Goal: Task Accomplishment & Management: Manage account settings

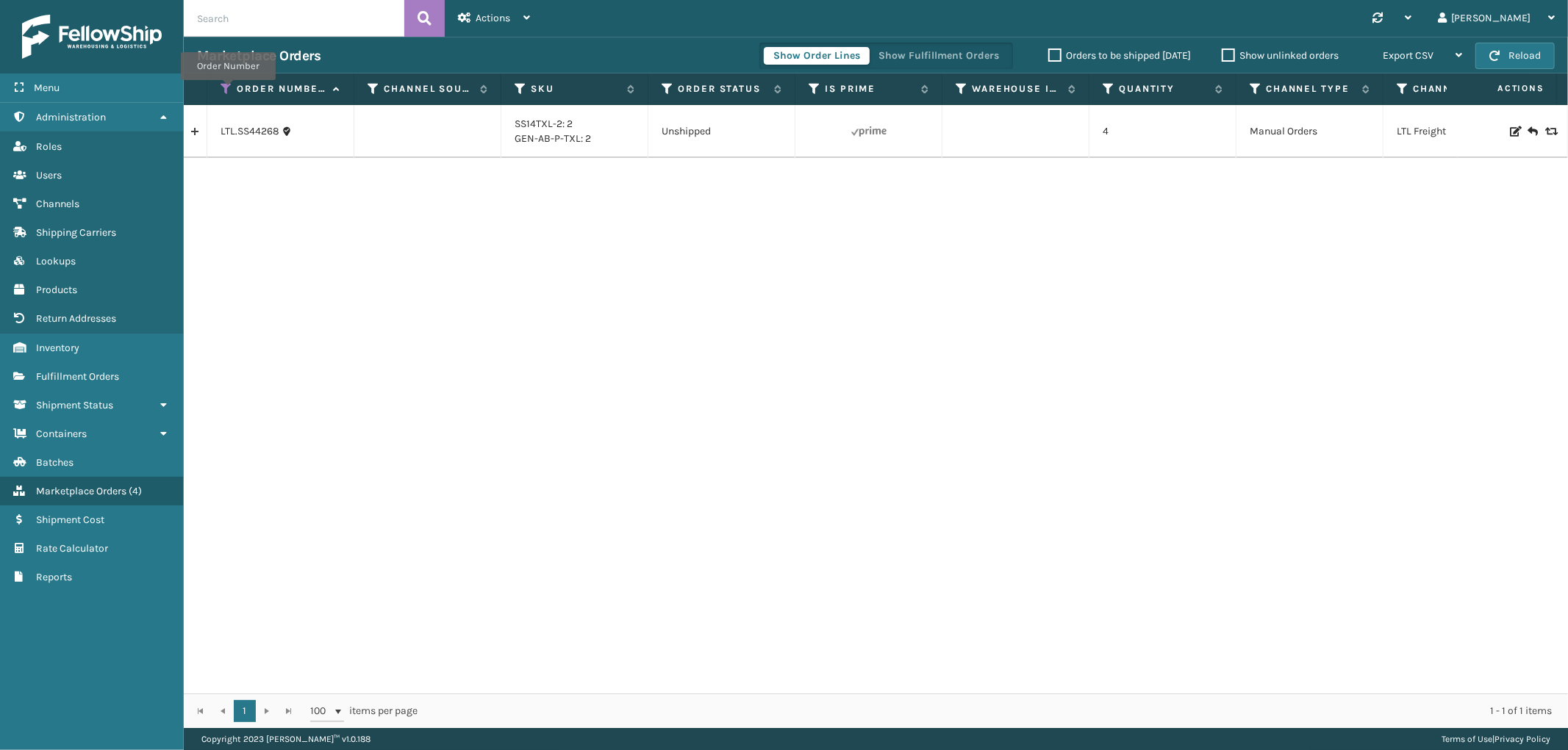
click at [226, 89] on icon at bounding box center [226, 88] width 12 height 13
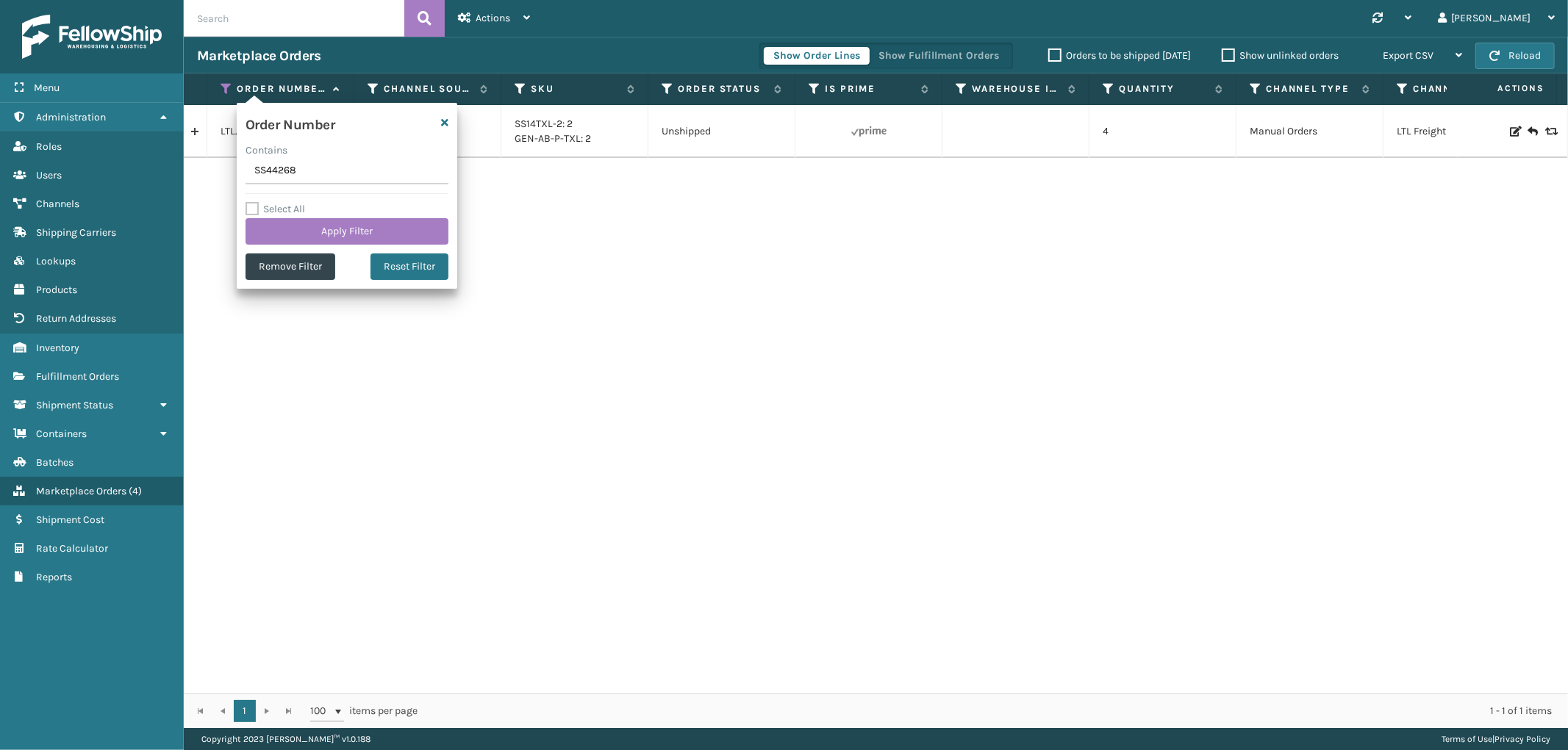
click at [265, 167] on input "SS44268" at bounding box center [346, 171] width 202 height 27
type input "LTL.111-6153845-7578666"
click at [298, 233] on button "Apply Filter" at bounding box center [346, 231] width 202 height 27
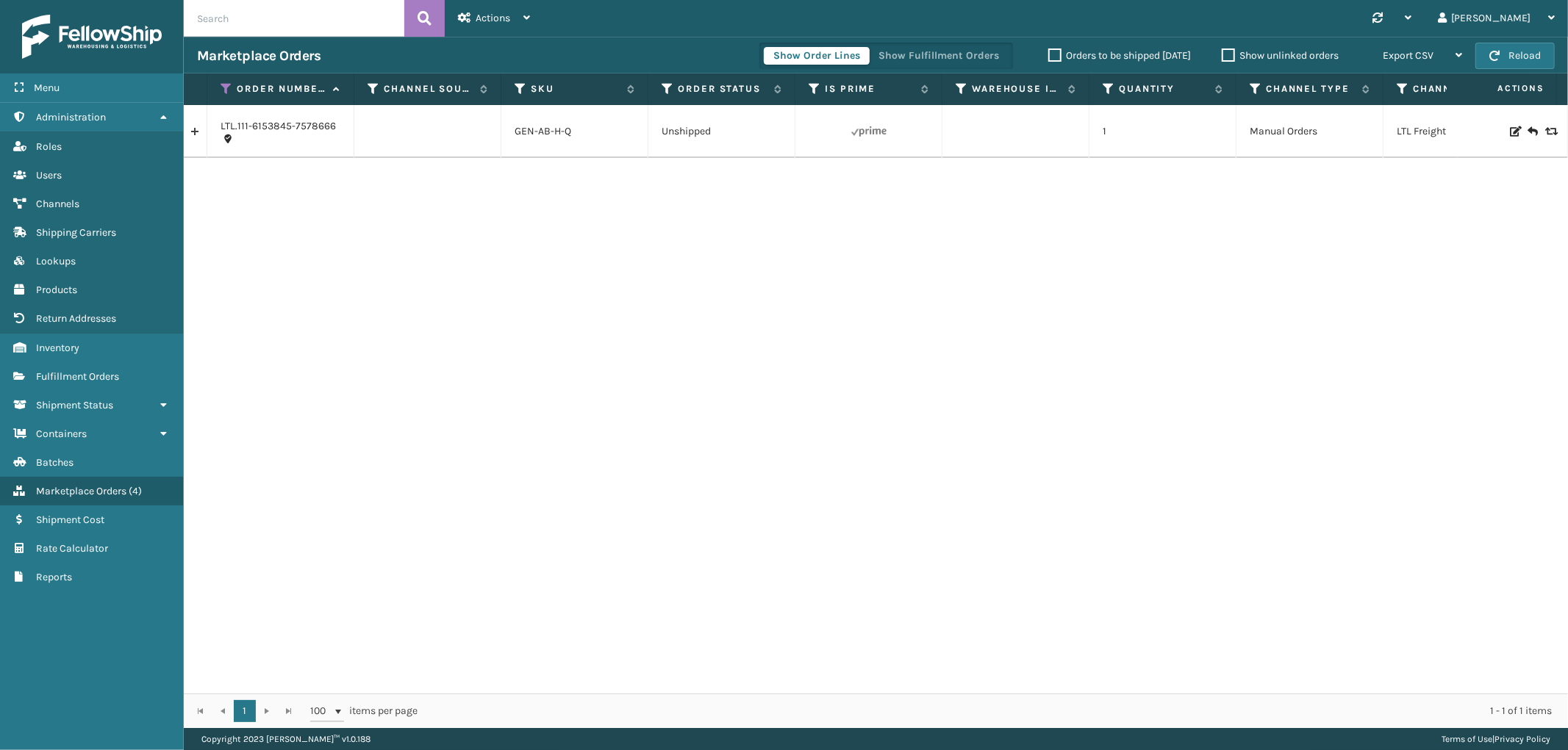
click at [193, 137] on link at bounding box center [195, 132] width 23 height 24
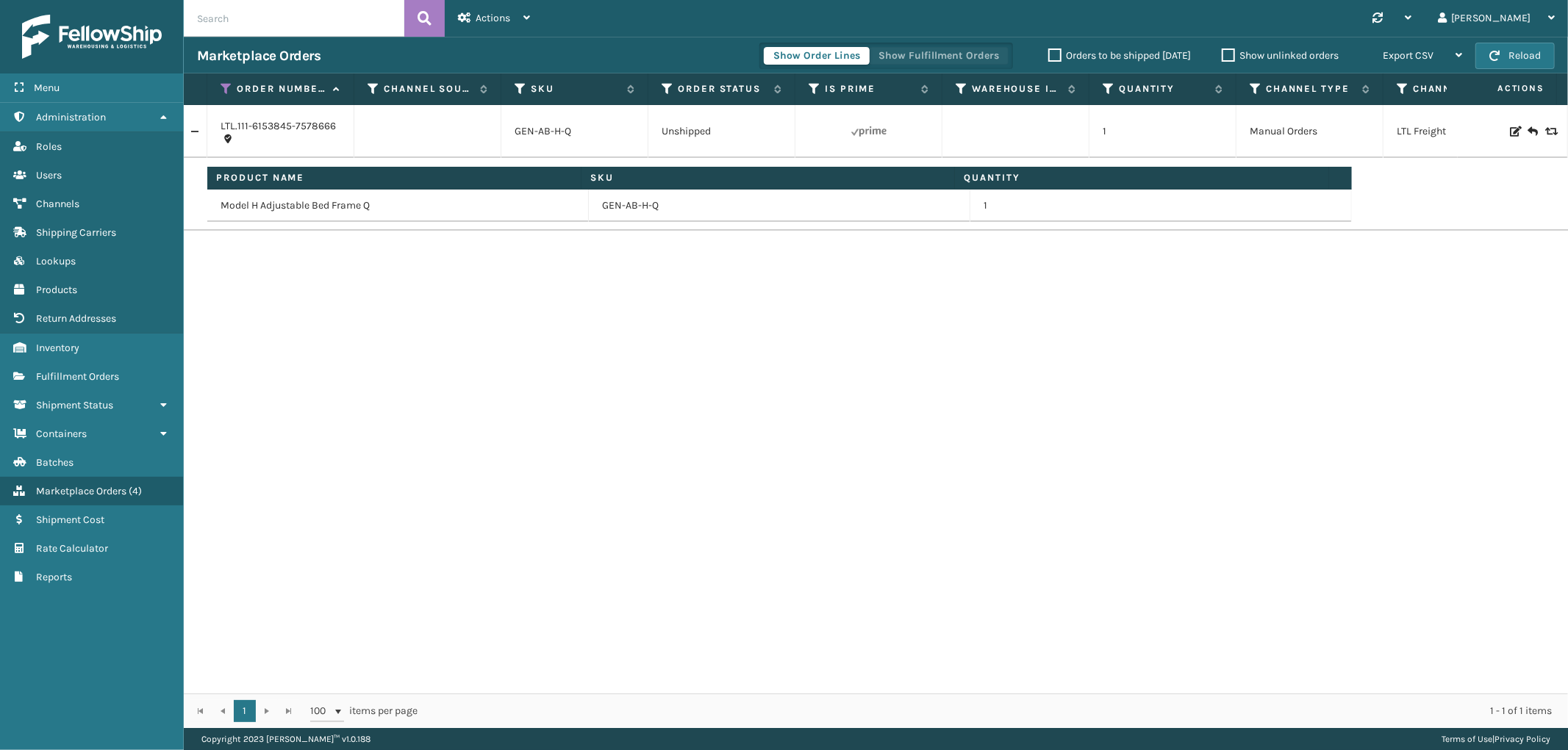
click at [959, 54] on button "Show Fulfillment Orders" at bounding box center [938, 56] width 140 height 18
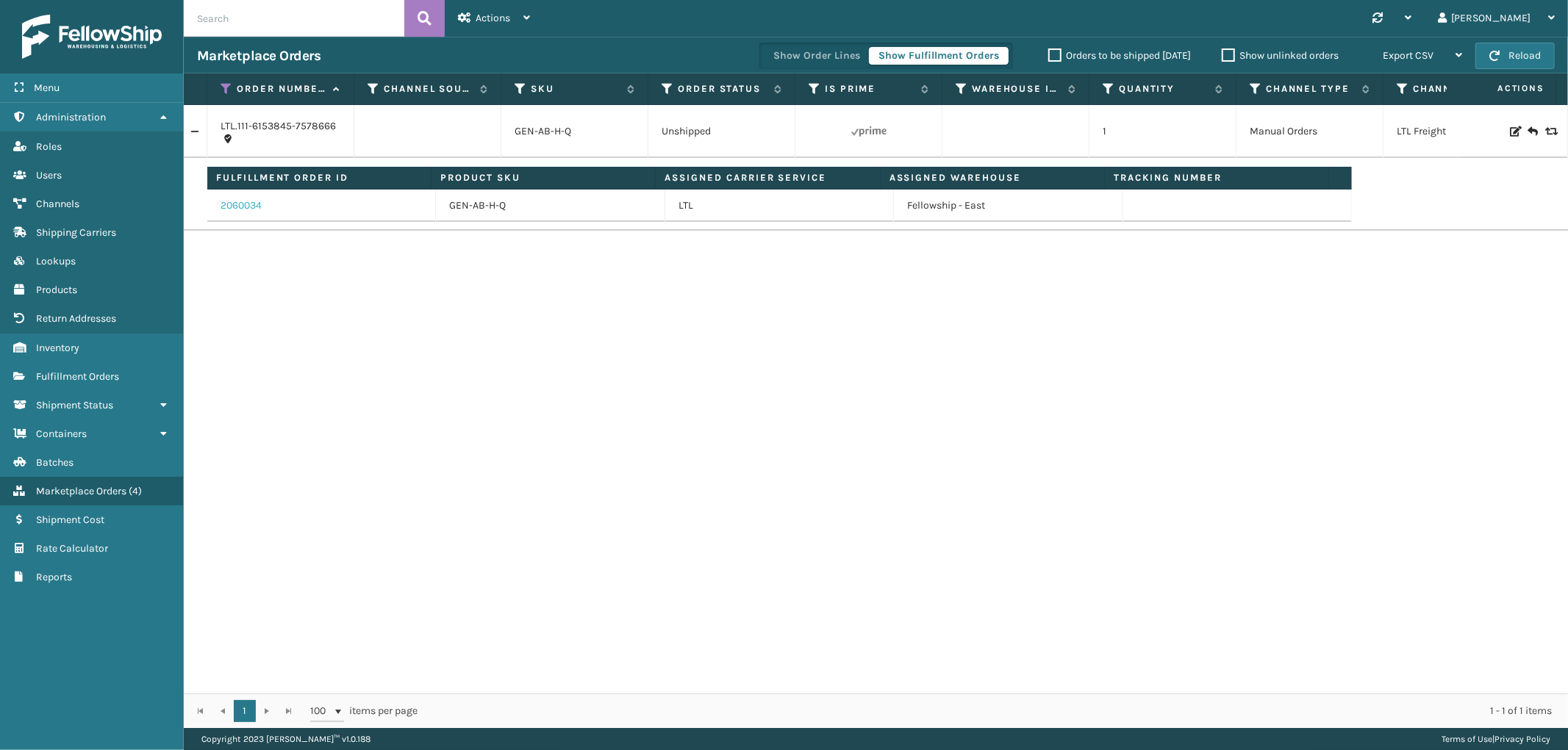
click at [239, 205] on link "2060034" at bounding box center [240, 205] width 41 height 15
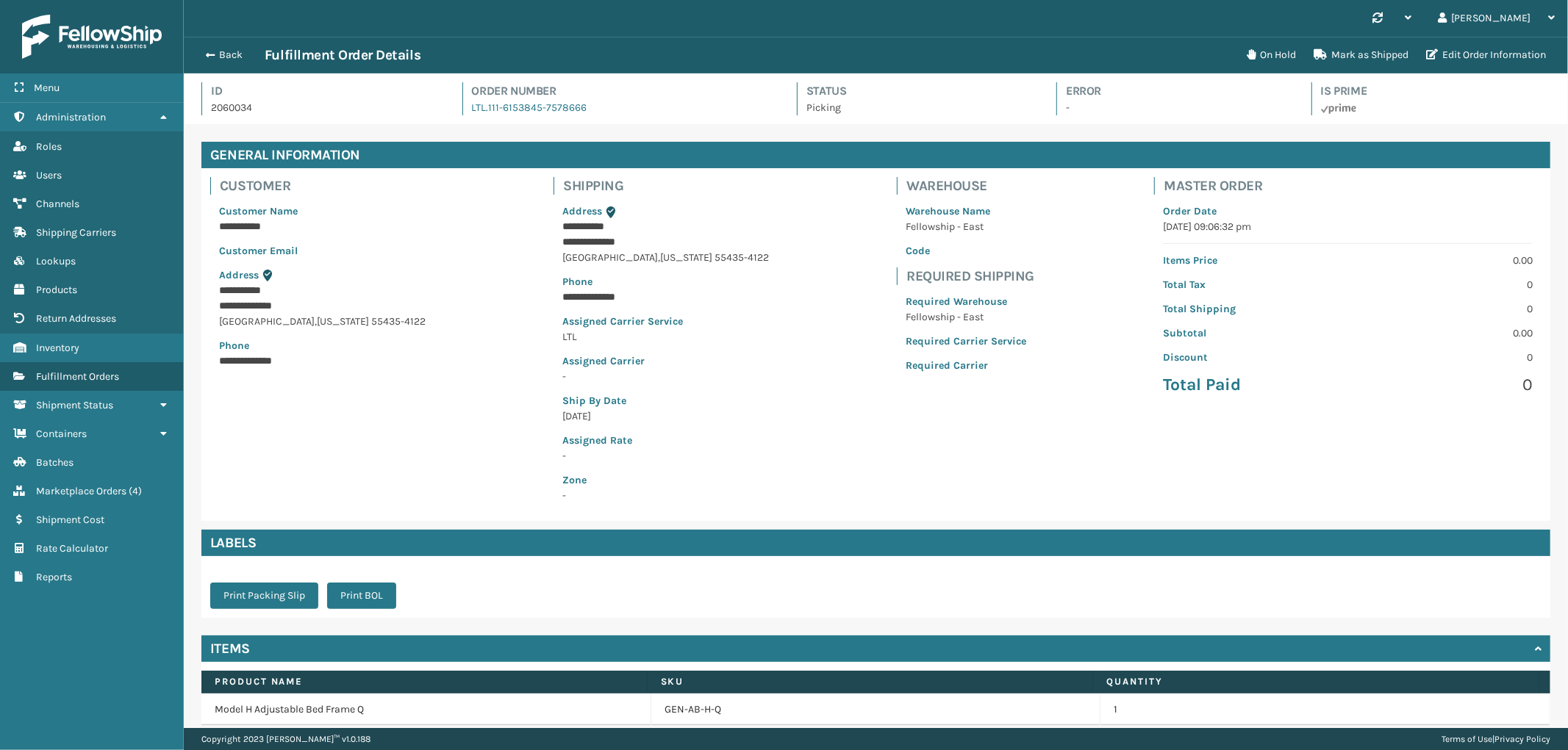
scroll to position [35, 1383]
click at [236, 57] on button "Back" at bounding box center [230, 55] width 67 height 13
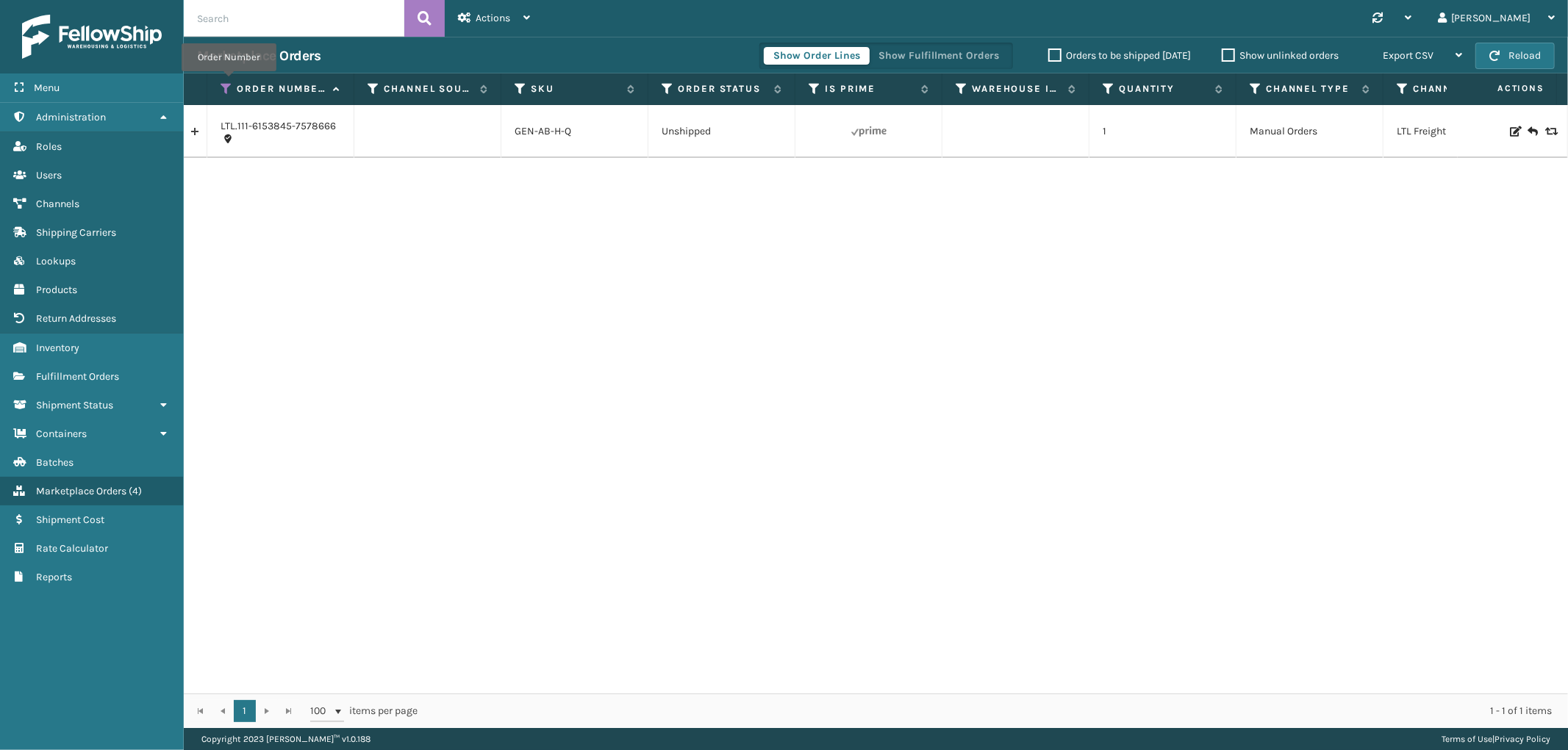
click at [228, 82] on icon at bounding box center [226, 88] width 12 height 13
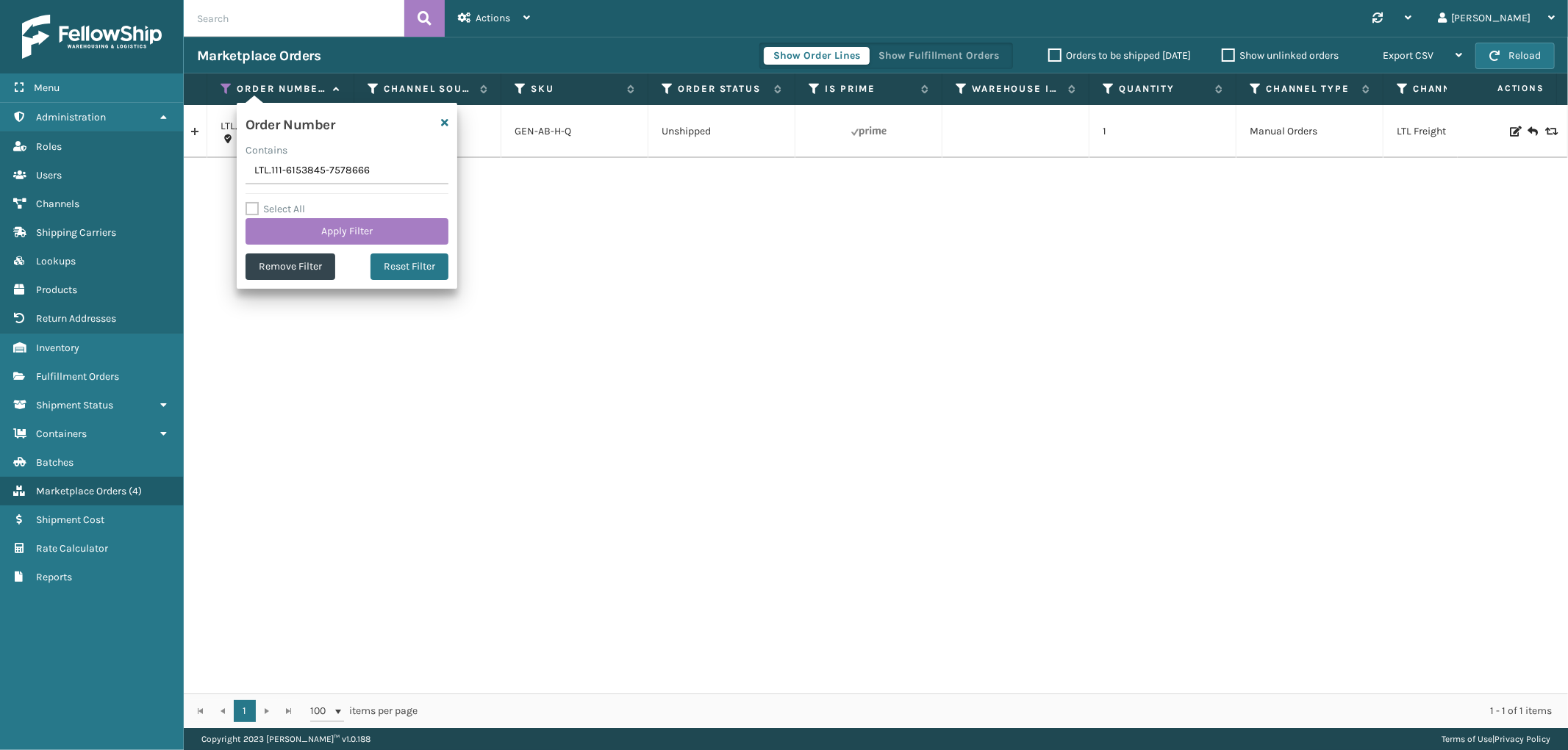
click at [276, 168] on input "LTL.111-6153845-7578666" at bounding box center [346, 171] width 202 height 27
type input "LTL.SS44270"
click at [282, 221] on button "Apply Filter" at bounding box center [346, 231] width 202 height 27
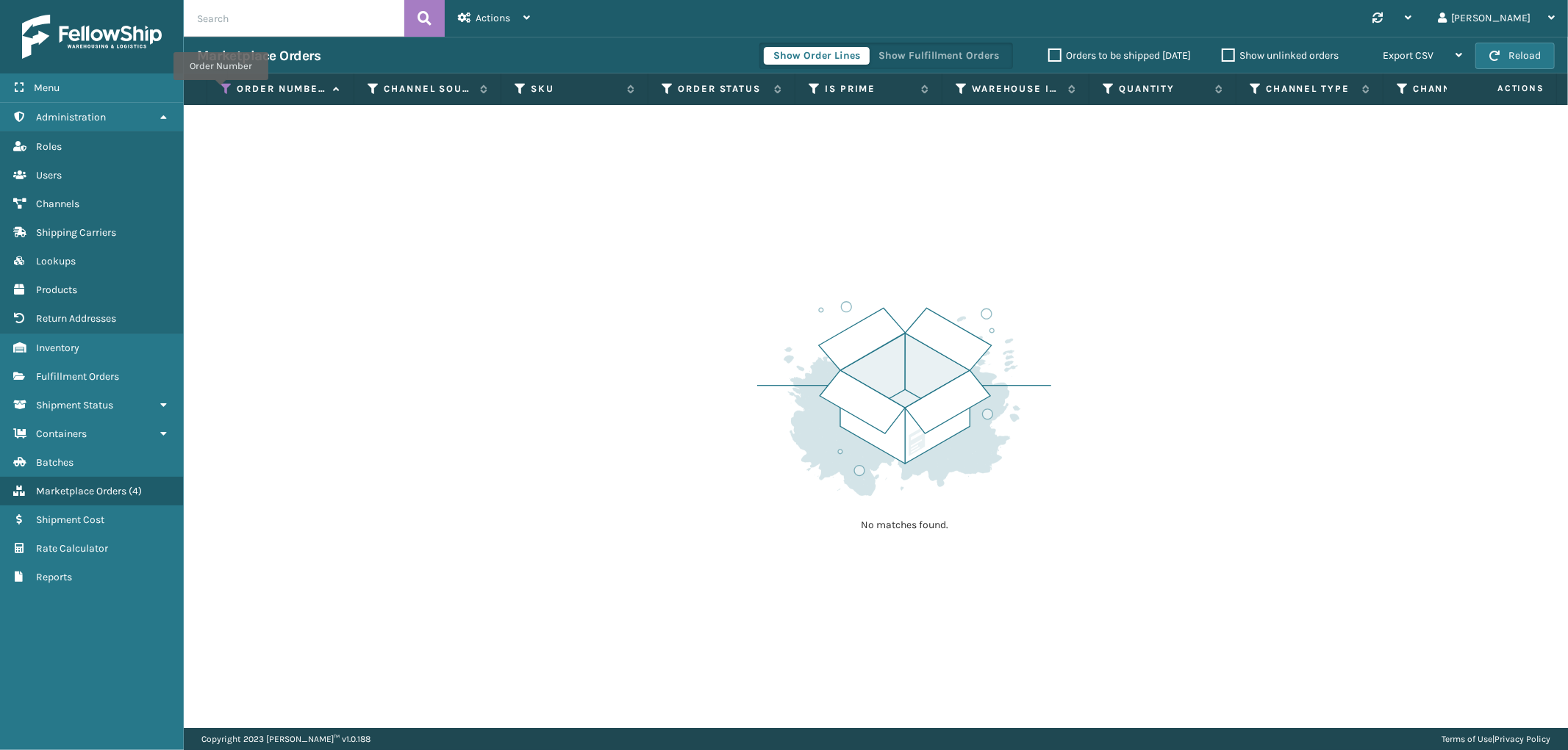
drag, startPoint x: 220, startPoint y: 90, endPoint x: 223, endPoint y: 111, distance: 21.2
click at [220, 90] on icon at bounding box center [226, 88] width 12 height 13
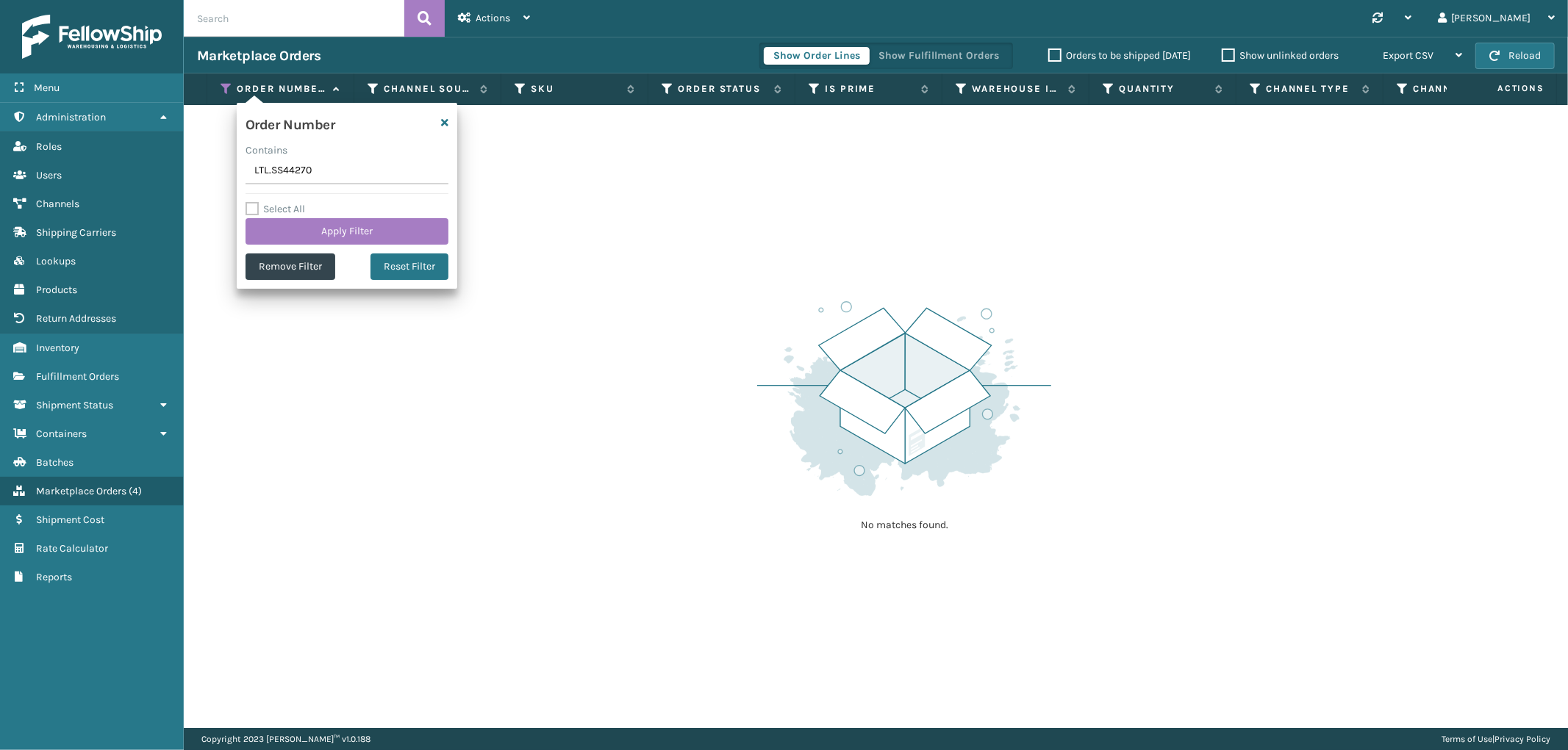
click at [288, 170] on input "LTL.SS44270" at bounding box center [346, 171] width 202 height 27
click at [273, 171] on input "LTL.SS44267" at bounding box center [346, 171] width 202 height 27
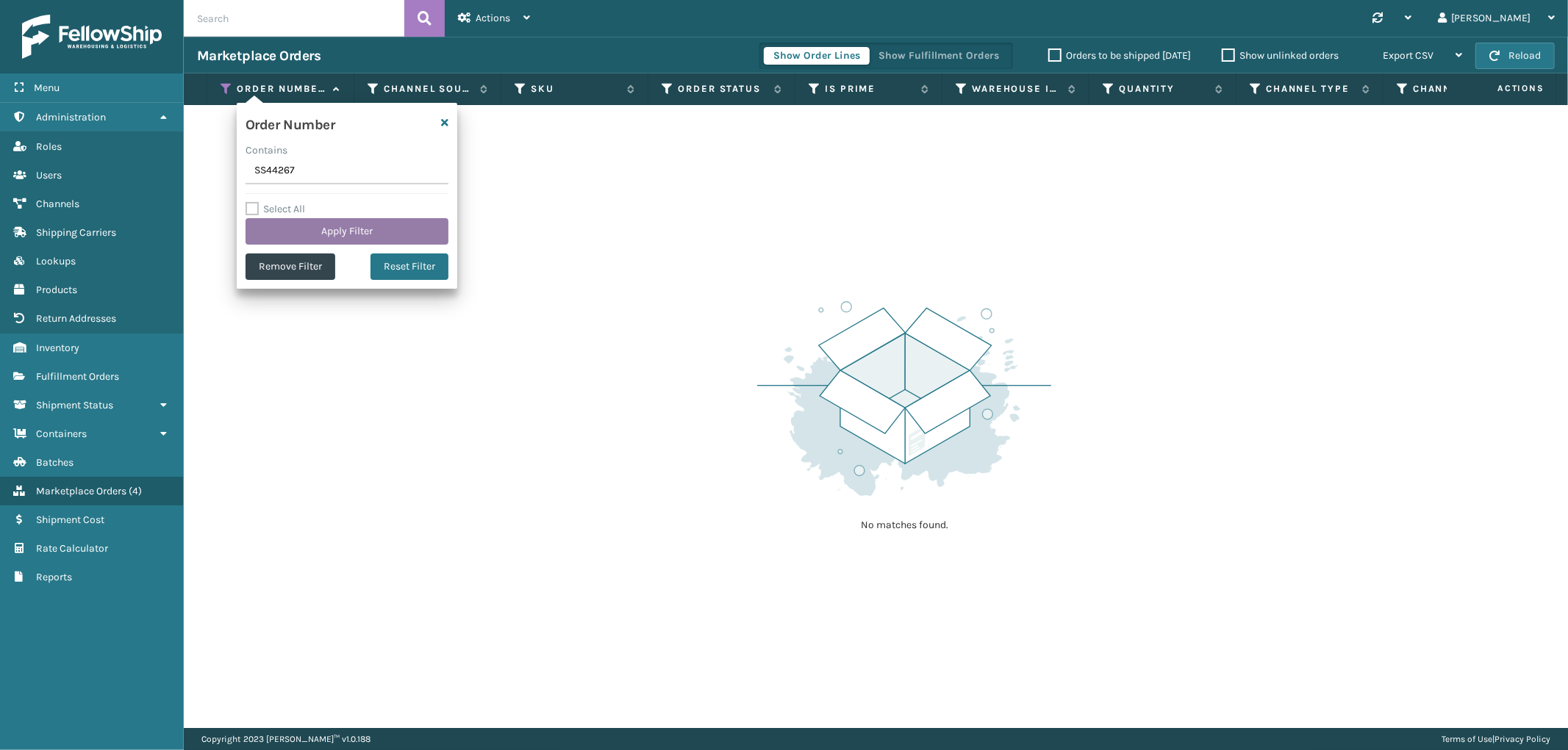
type input "SS44267"
click at [292, 231] on button "Apply Filter" at bounding box center [346, 231] width 202 height 27
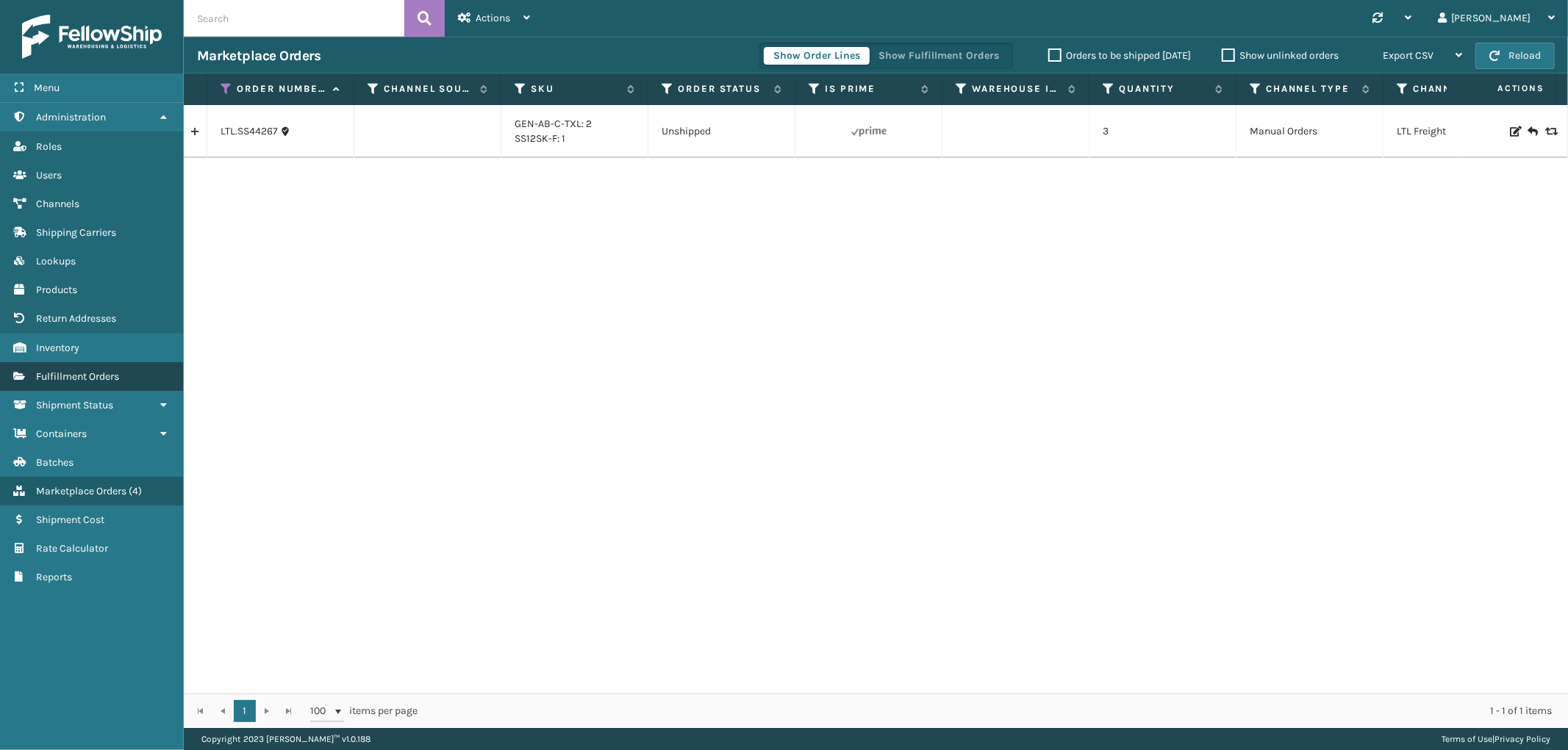
click at [97, 375] on link "Users Fulfillment Orders" at bounding box center [91, 376] width 183 height 29
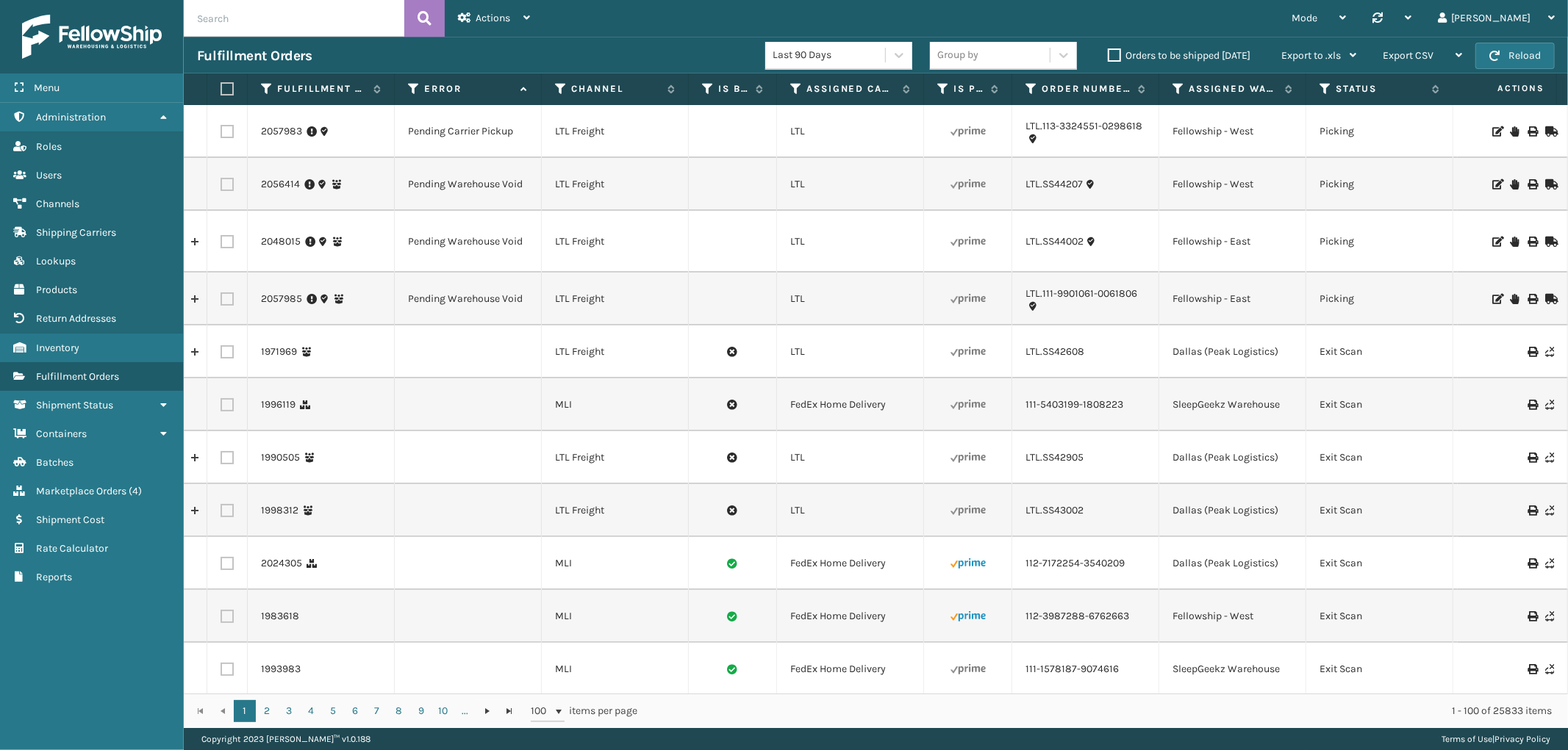
click at [248, 20] on input "text" at bounding box center [294, 18] width 220 height 37
type input "2060526"
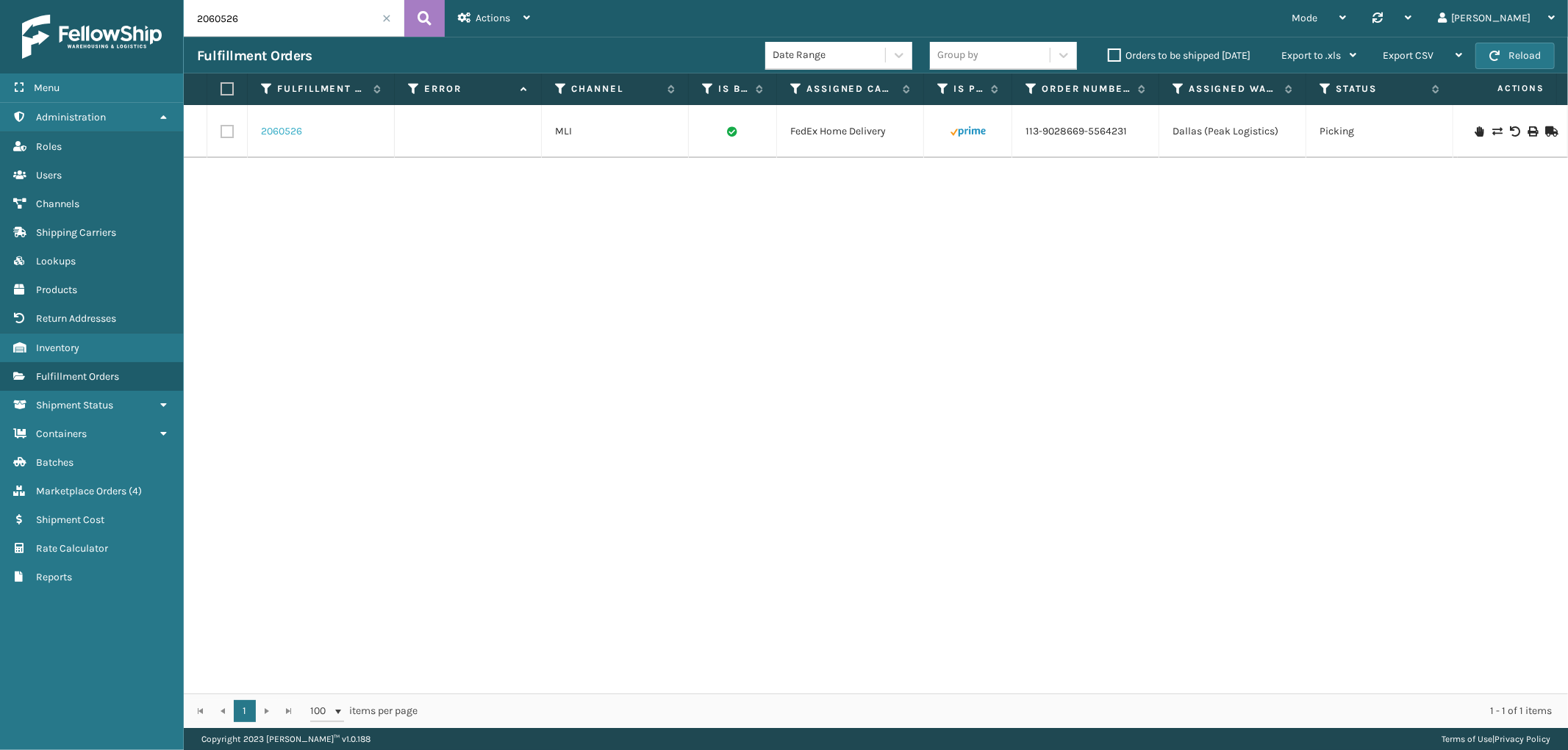
click at [287, 129] on link "2060526" at bounding box center [281, 131] width 41 height 15
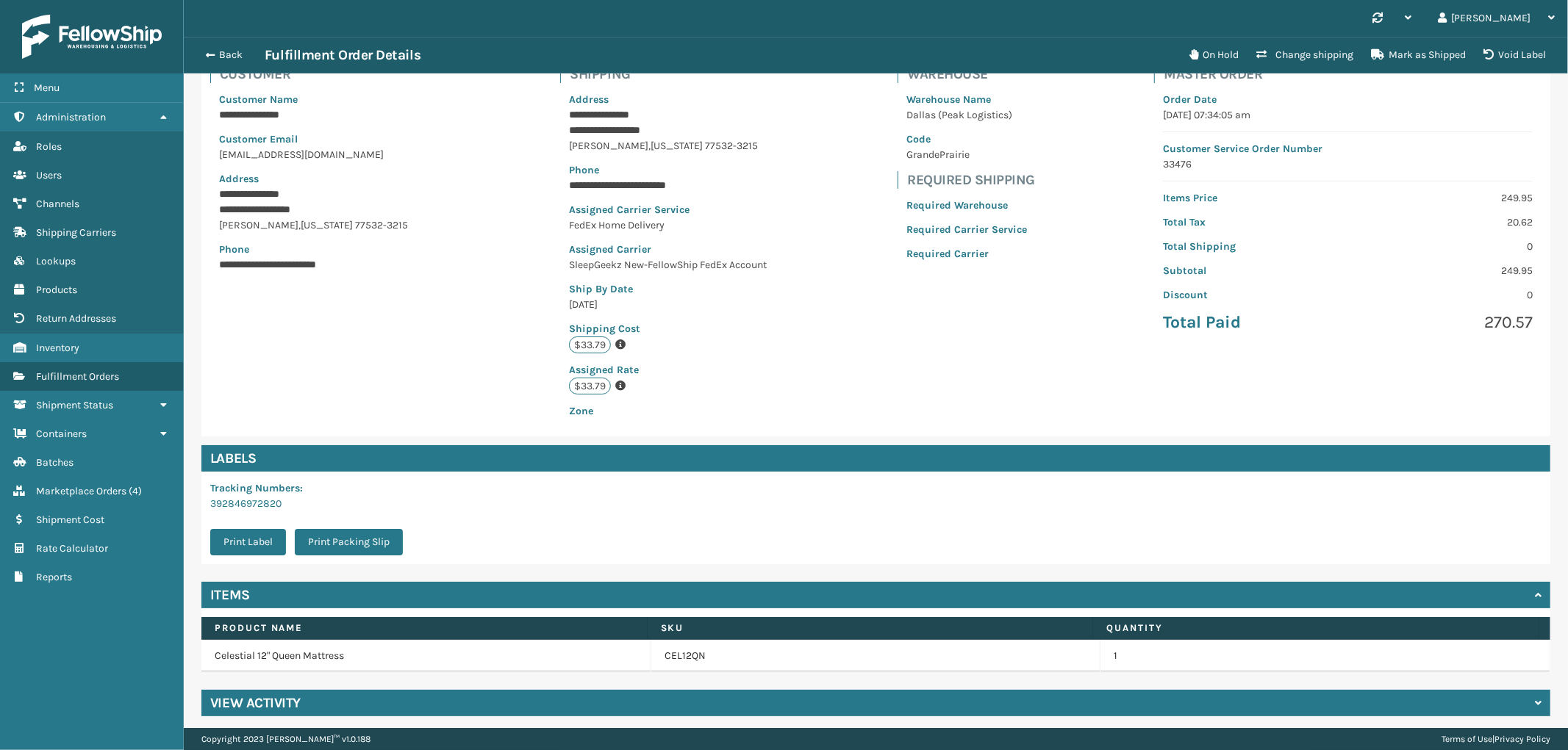
scroll to position [117, 0]
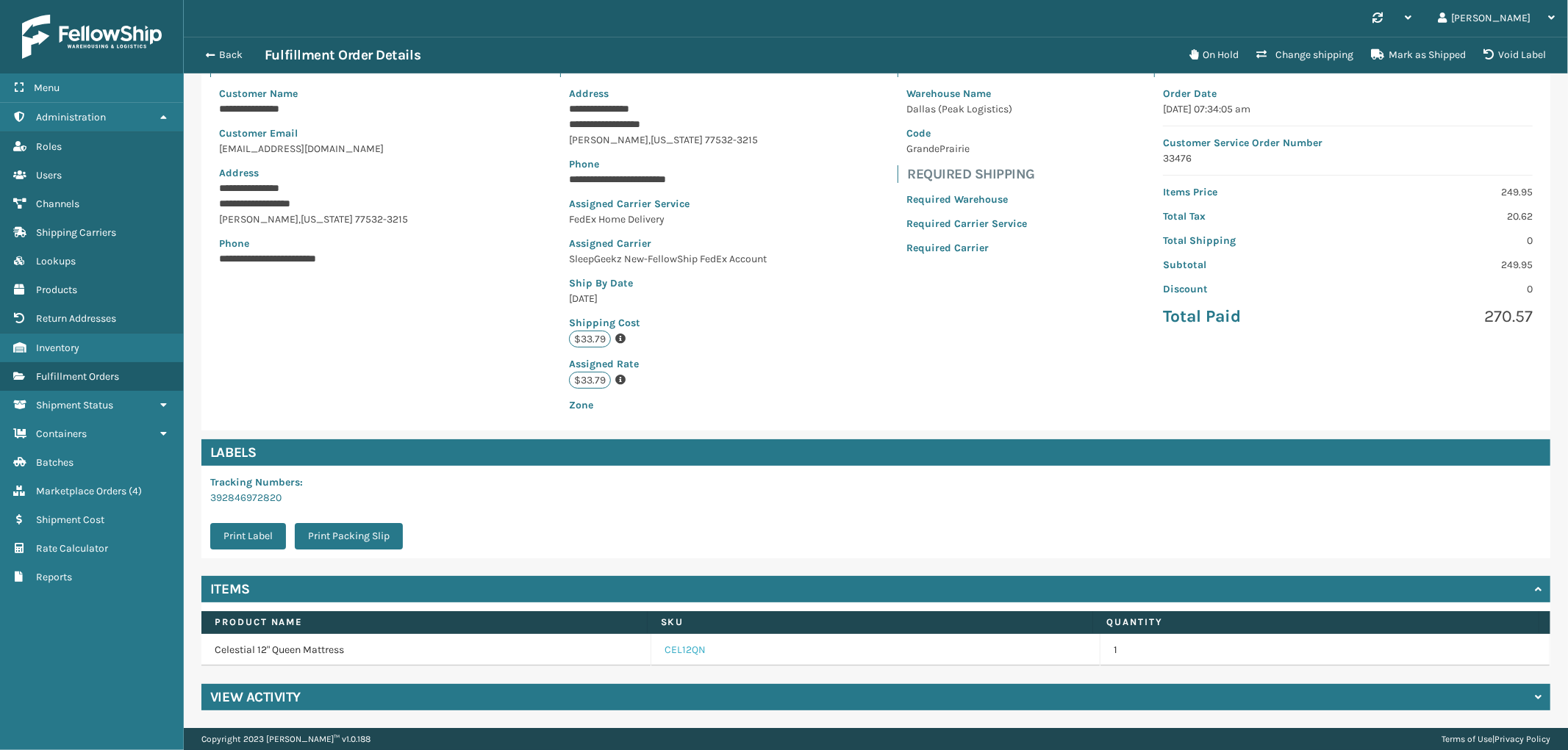
click at [681, 651] on link "CEL12QN" at bounding box center [684, 650] width 41 height 15
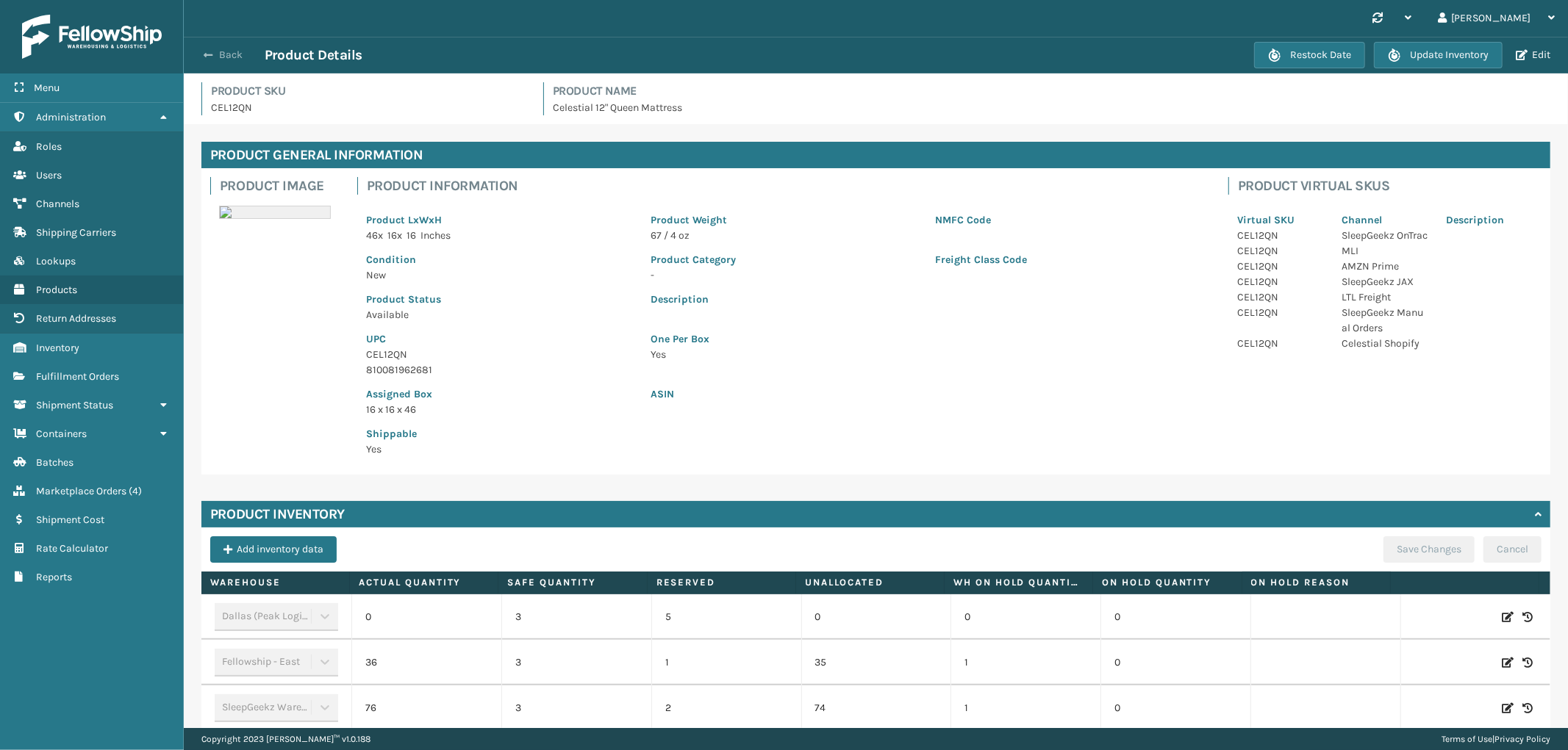
click at [224, 60] on button "Back" at bounding box center [230, 55] width 67 height 13
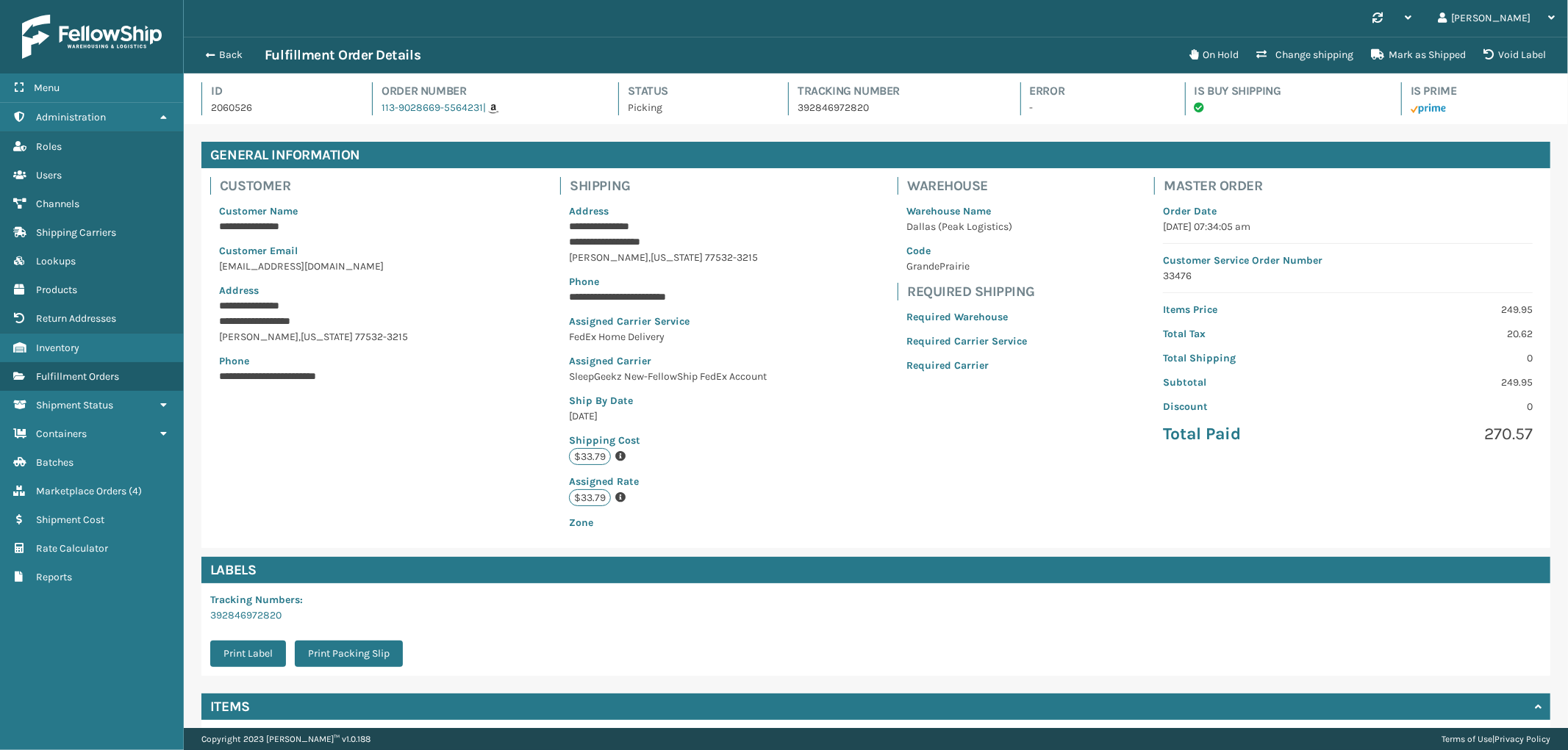
scroll to position [35, 1383]
drag, startPoint x: 481, startPoint y: 120, endPoint x: 372, endPoint y: 115, distance: 109.1
click at [372, 115] on div "Id 2060526 Order Number 113-9028669-5564231 | Status Picking Tracking Number 39…" at bounding box center [875, 103] width 1349 height 42
copy span "113-9028669-5564231"
click at [1301, 55] on button "Change shipping" at bounding box center [1305, 56] width 115 height 30
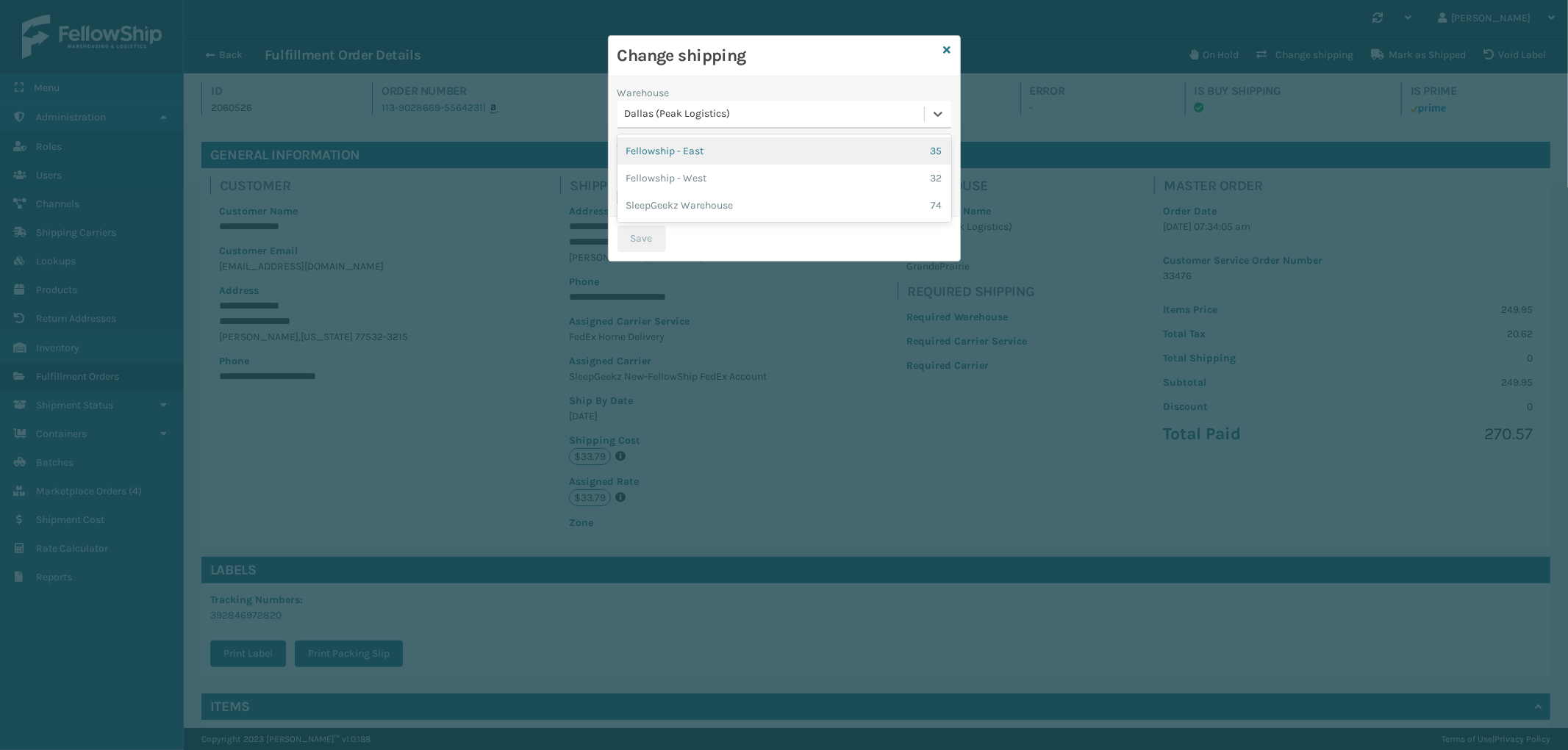
click at [766, 106] on div "Dallas (Peak Logistics)" at bounding box center [774, 114] width 301 height 16
click at [744, 202] on div "SleepGeekz Warehouse 74" at bounding box center [784, 204] width 333 height 27
click at [755, 165] on div "FedEx Home Delivery - $41.23 - SleepGeekz New-FellowShip FedEx Account" at bounding box center [774, 167] width 301 height 16
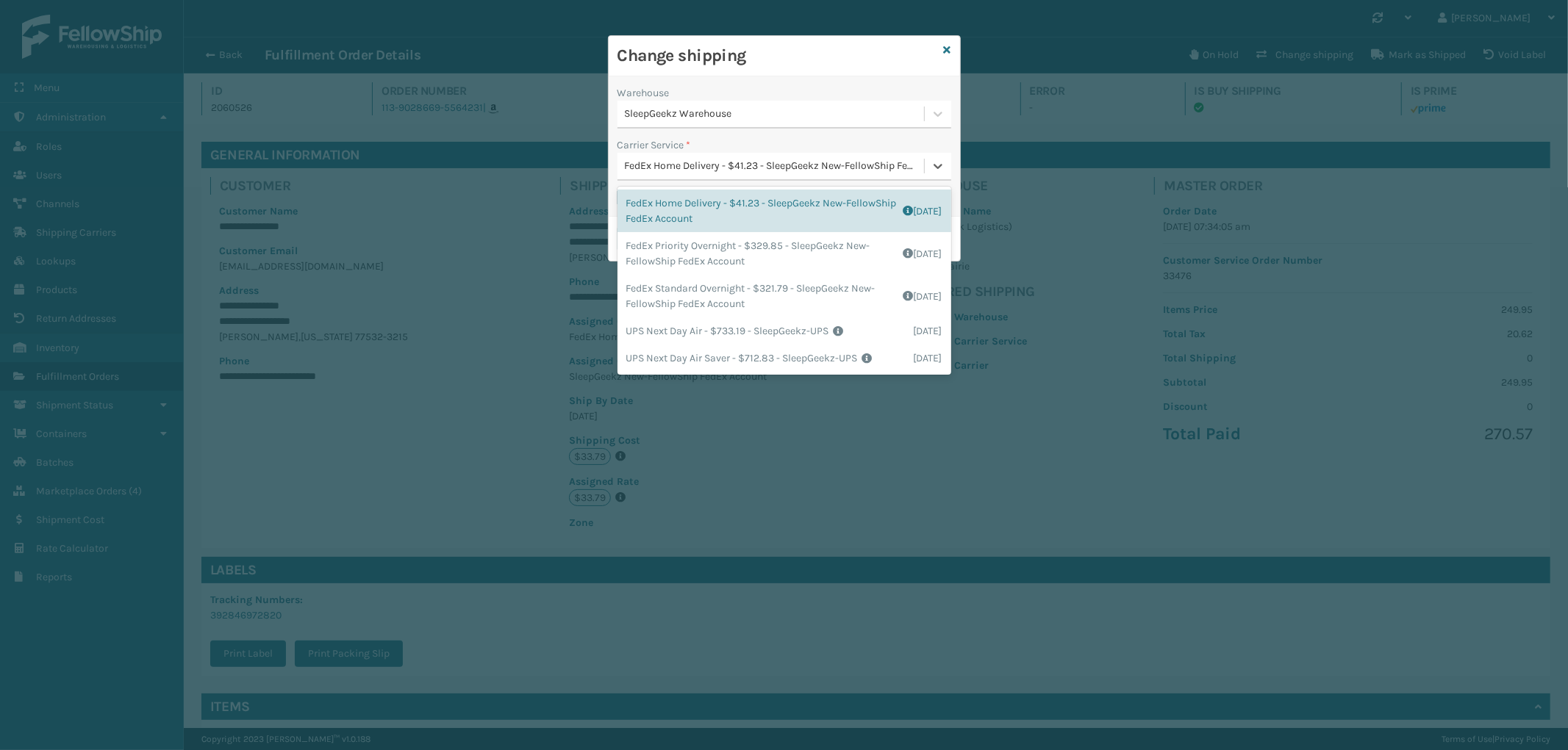
click at [755, 165] on div "FedEx Home Delivery - $41.23 - SleepGeekz New-FellowShip FedEx Account" at bounding box center [774, 167] width 301 height 16
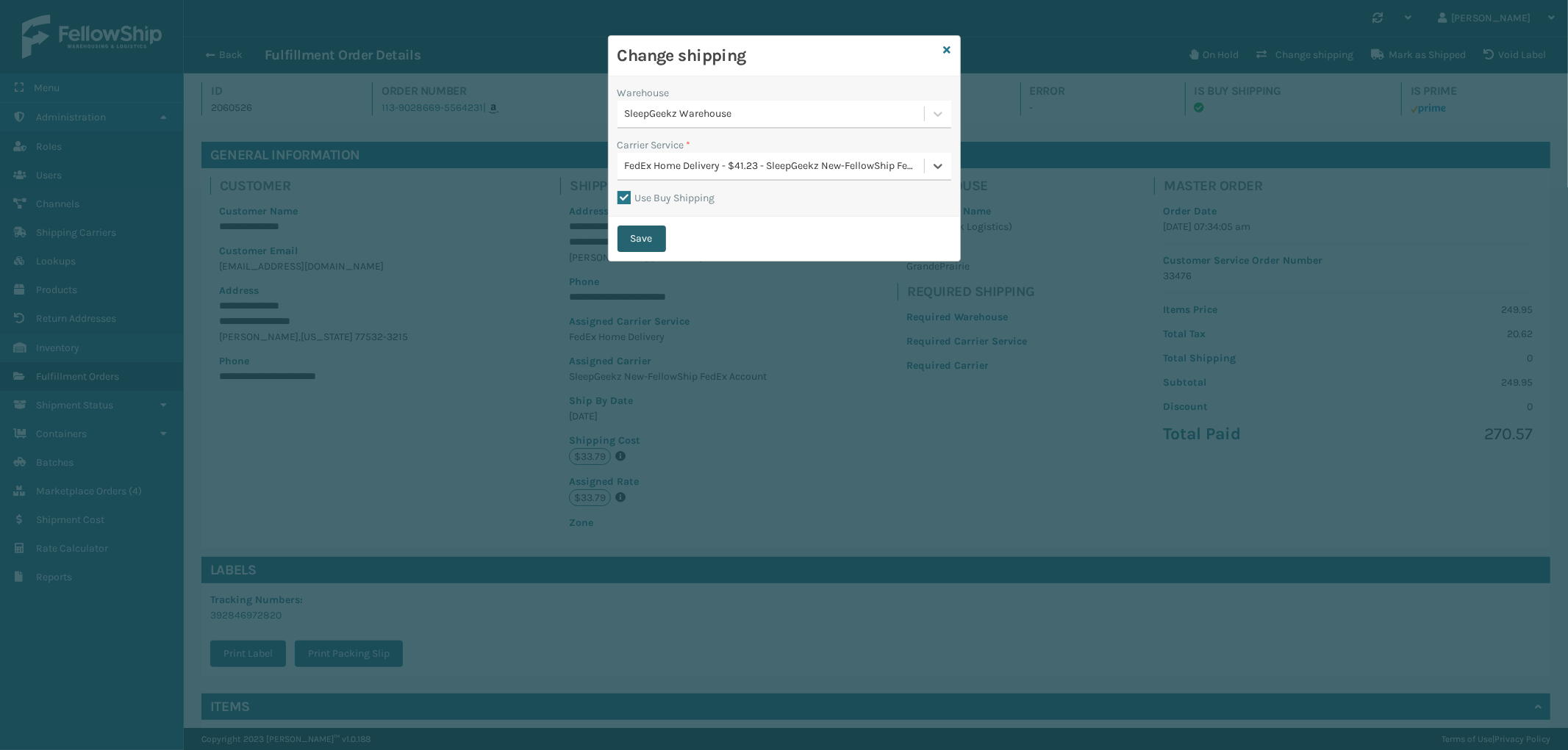
click at [626, 233] on button "Save" at bounding box center [641, 238] width 49 height 27
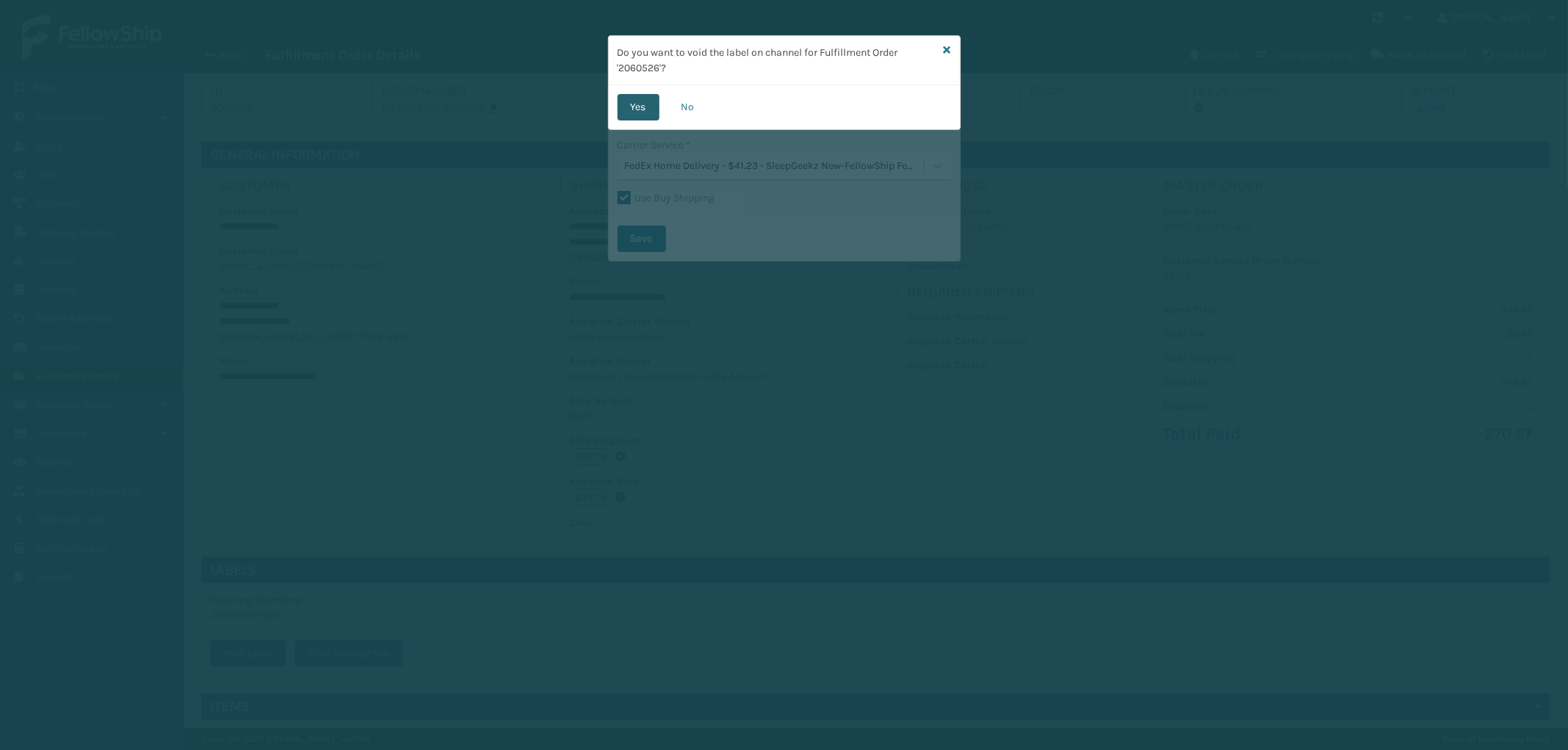
click at [641, 104] on button "Yes" at bounding box center [638, 107] width 42 height 27
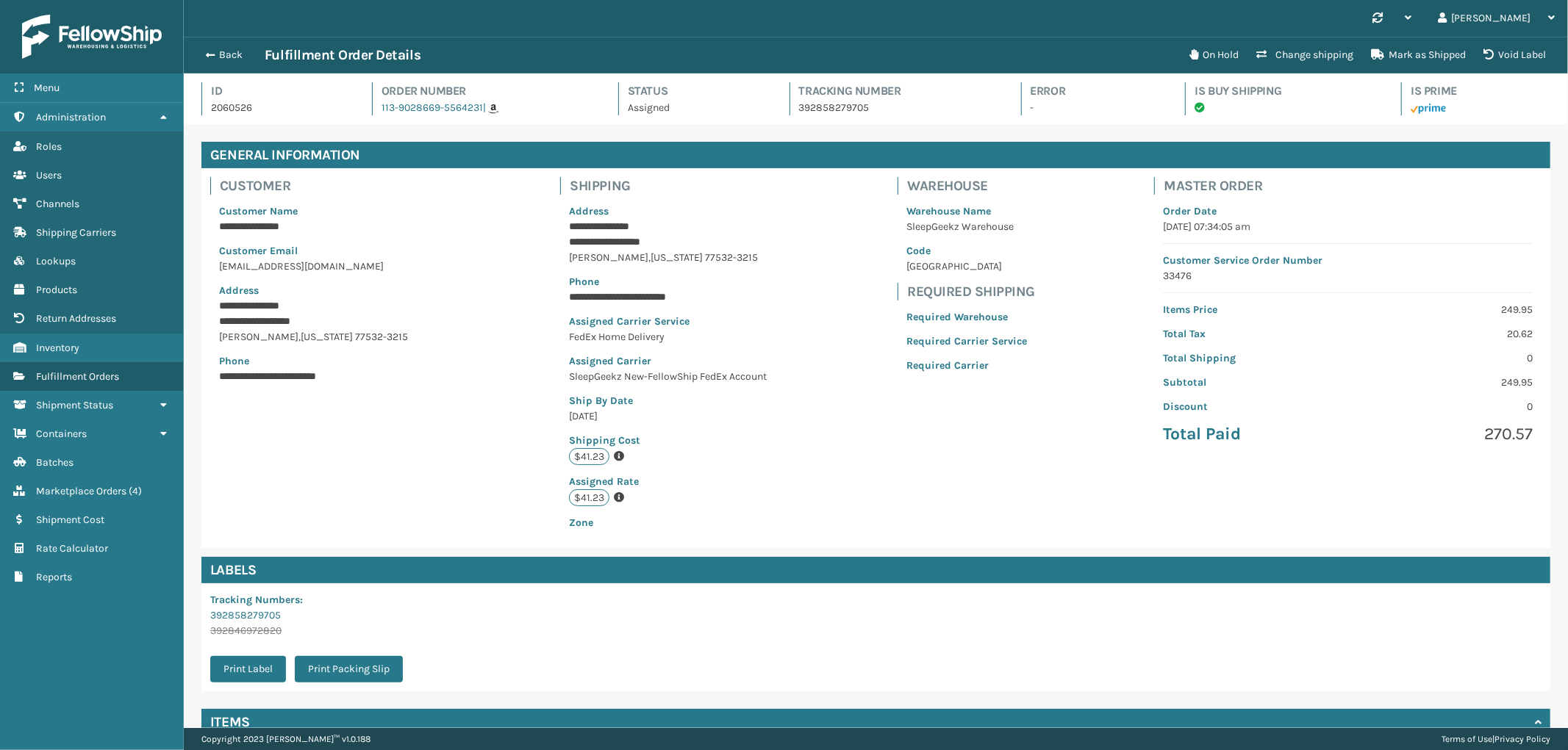
drag, startPoint x: 223, startPoint y: 43, endPoint x: 216, endPoint y: 47, distance: 8.1
click at [223, 43] on div "Back Fulfillment Order Details On Hold Change shipping Mark as Shipped Void Lab…" at bounding box center [875, 55] width 1383 height 37
click at [216, 52] on button "Back" at bounding box center [230, 55] width 67 height 13
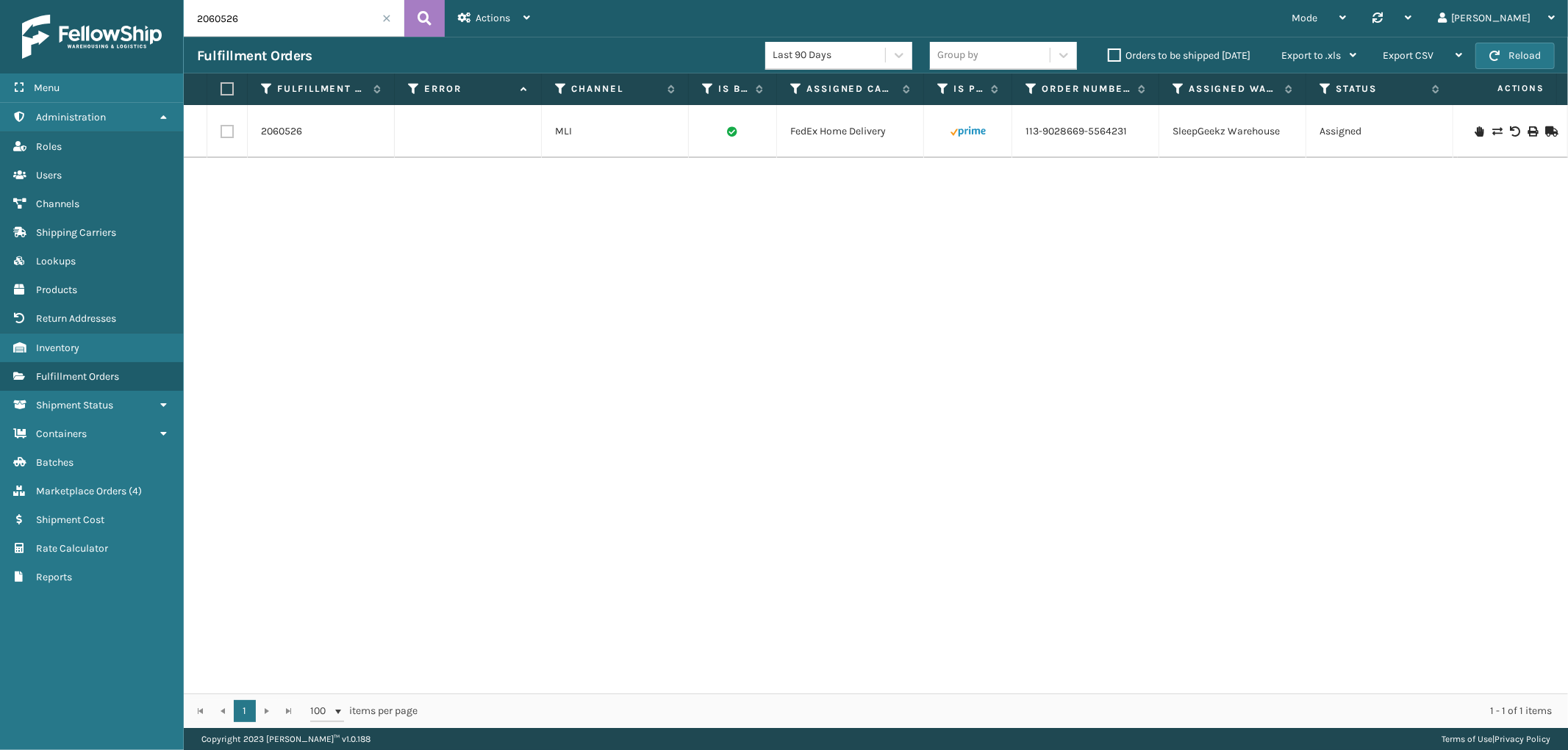
click at [384, 14] on span at bounding box center [386, 18] width 9 height 9
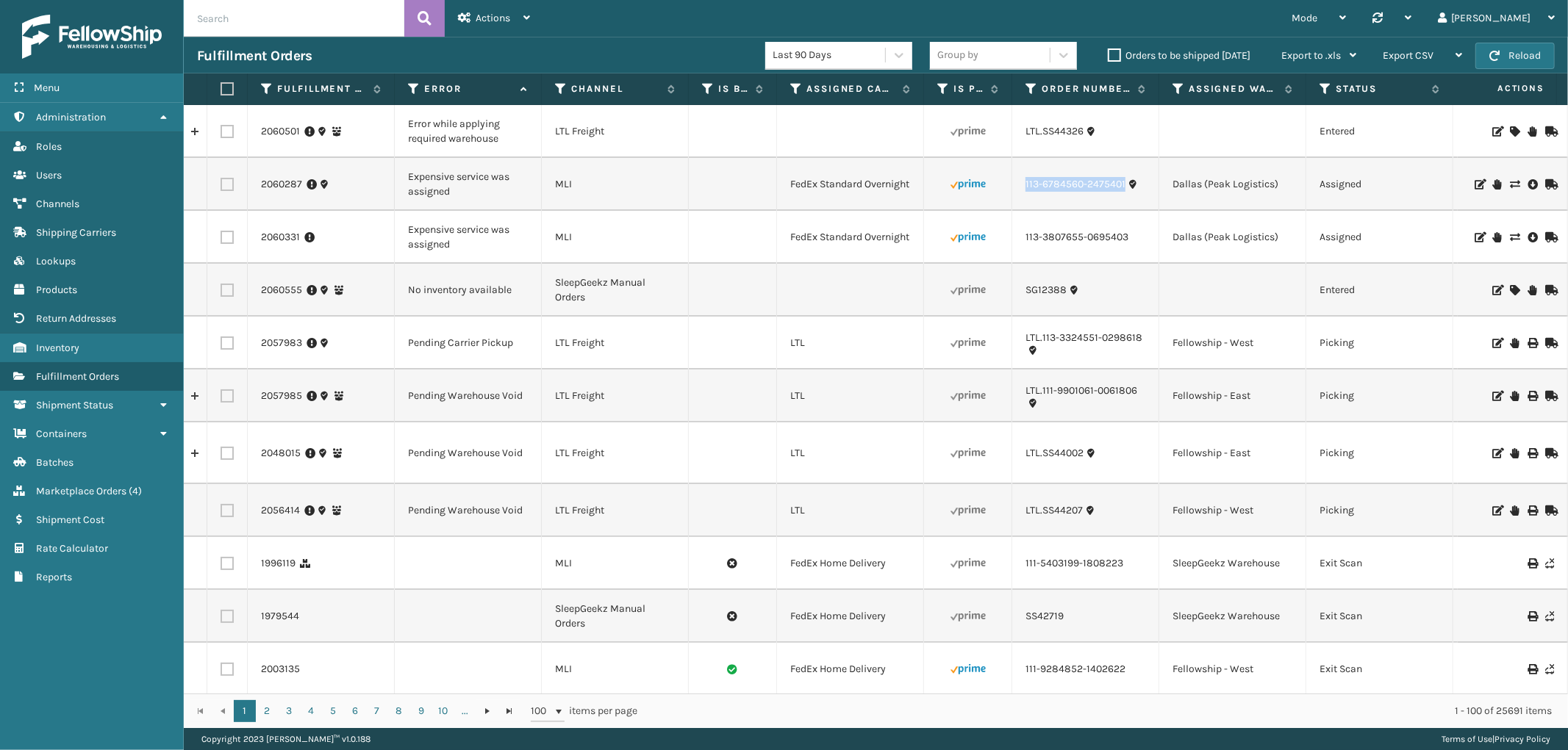
drag, startPoint x: 1127, startPoint y: 193, endPoint x: 1012, endPoint y: 200, distance: 115.2
click at [1012, 200] on td "113-6784560-2475401" at bounding box center [1086, 184] width 147 height 53
copy link "113-6784560-2475401"
click at [1509, 180] on icon at bounding box center [1513, 185] width 9 height 10
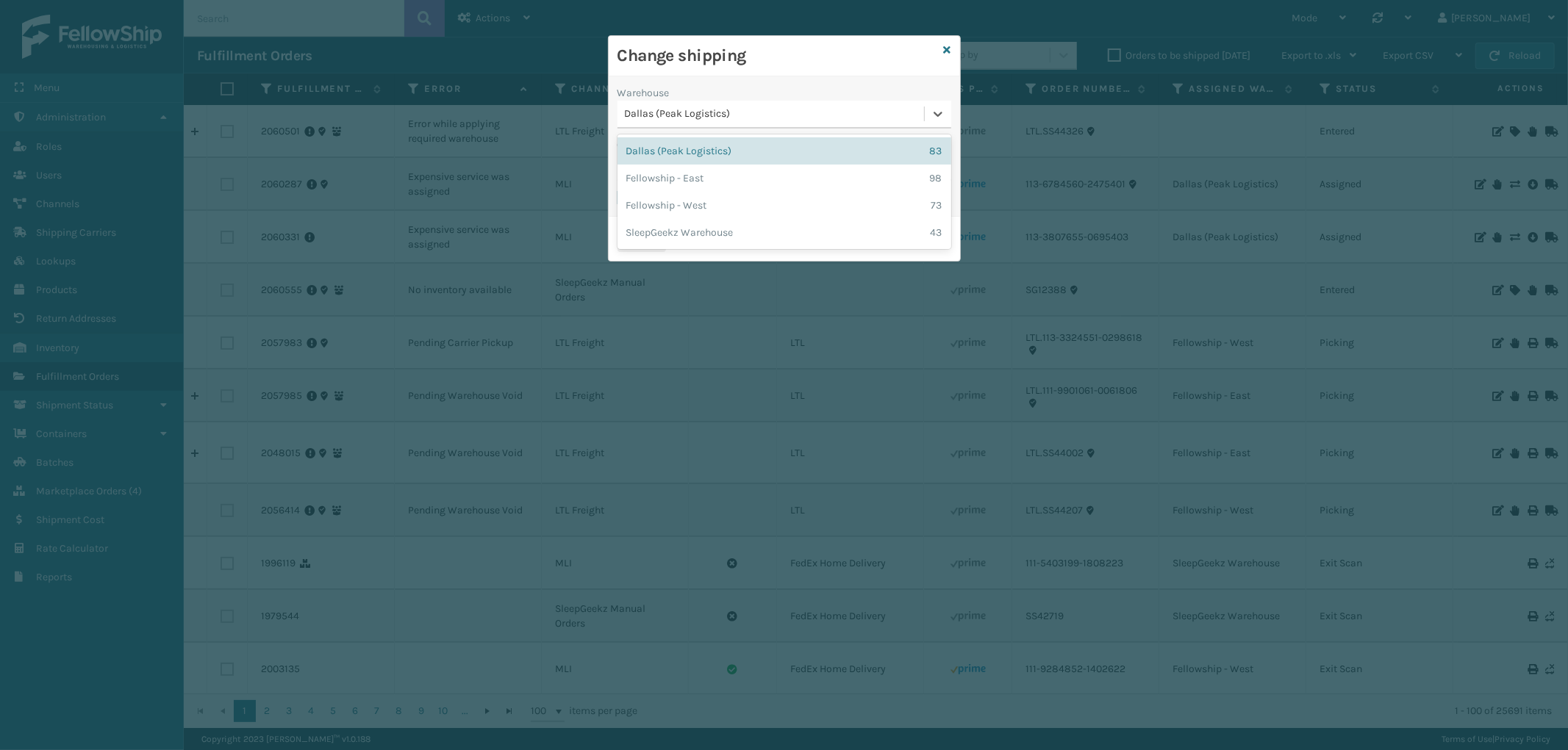
click at [743, 120] on div "Dallas (Peak Logistics)" at bounding box center [774, 114] width 301 height 16
click at [740, 199] on div "Fellowship - West 73" at bounding box center [784, 204] width 333 height 27
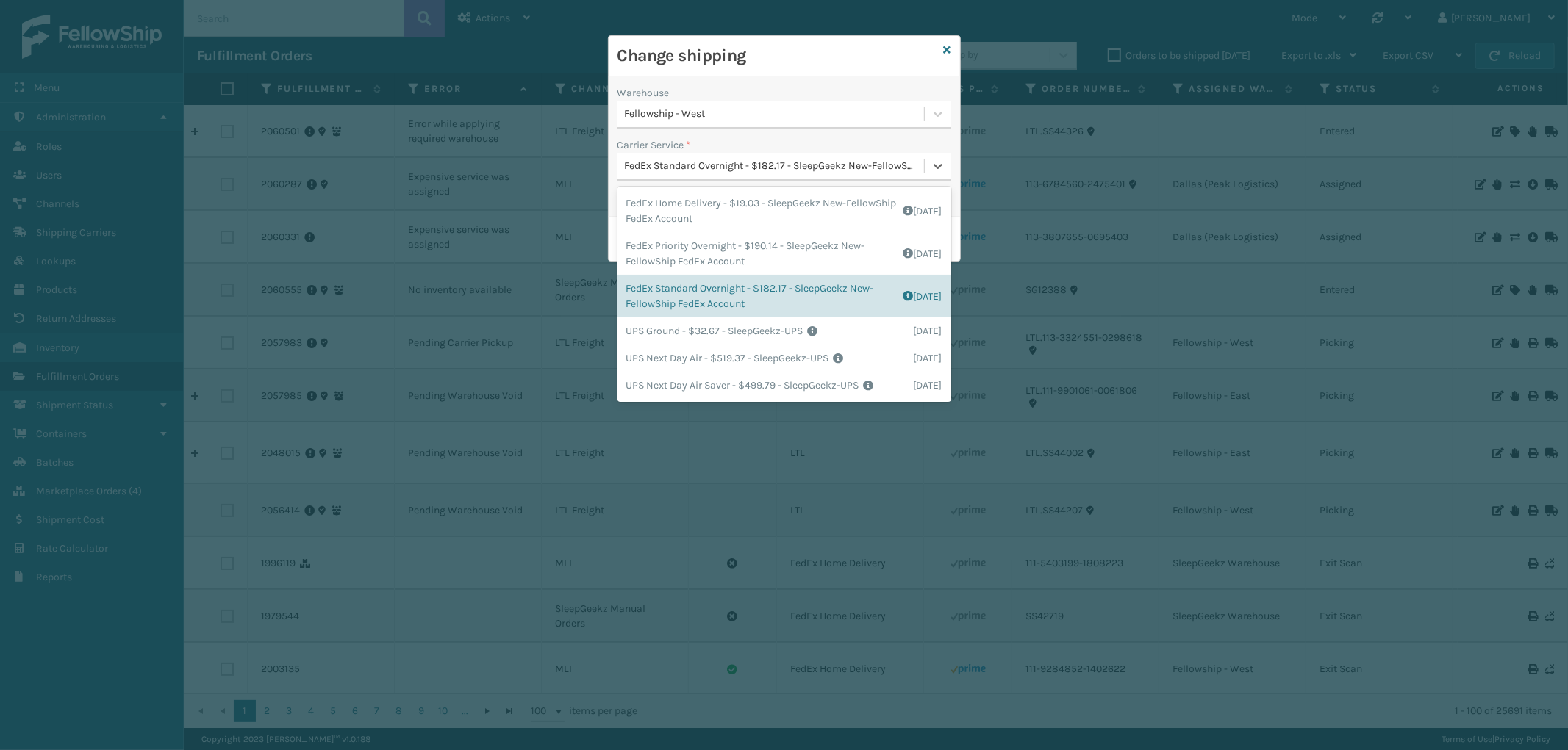
click at [772, 153] on div "FedEx Standard Overnight - $182.17 - SleepGeekz New-FellowShip FedEx Account" at bounding box center [784, 167] width 333 height 28
click at [760, 213] on div "FedEx Home Delivery - $19.03 - SleepGeekz New-FellowShip FedEx Account Shipping…" at bounding box center [784, 210] width 333 height 43
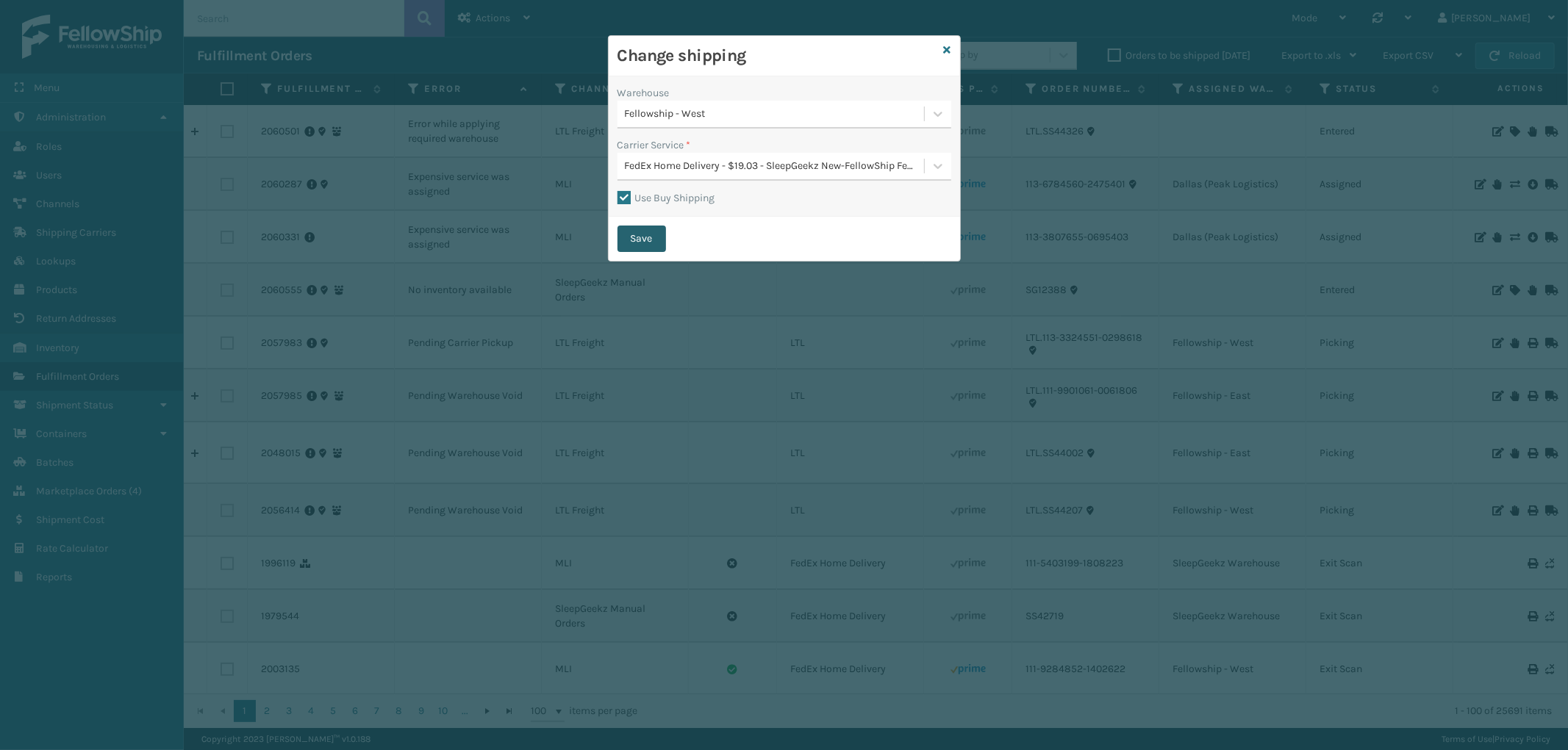
click at [648, 232] on button "Save" at bounding box center [641, 238] width 49 height 27
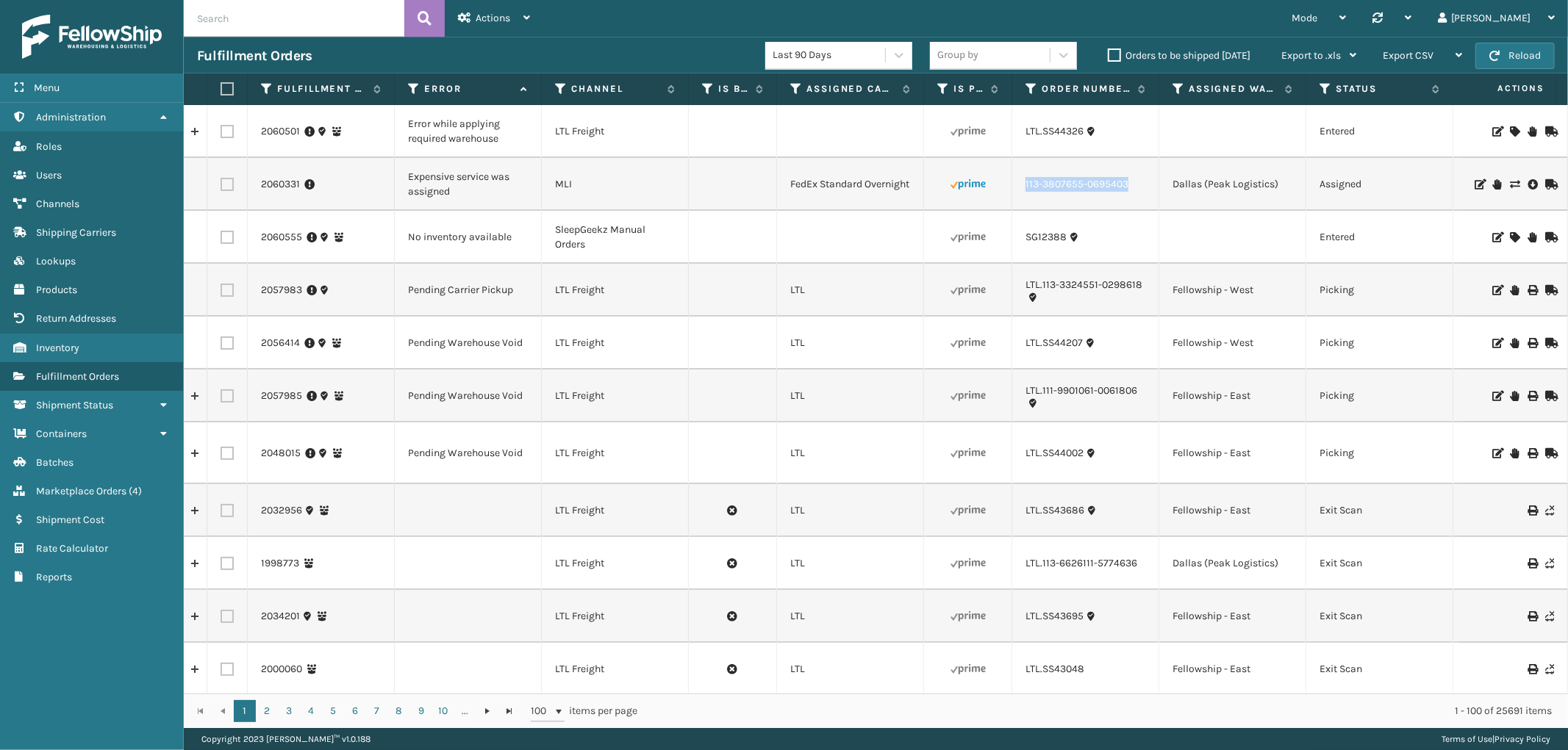
drag, startPoint x: 1134, startPoint y: 189, endPoint x: 1024, endPoint y: 194, distance: 110.1
click at [1024, 194] on td "113-3807655-0695403" at bounding box center [1086, 184] width 147 height 53
copy link "113-3807655-0695403"
click at [1509, 183] on icon at bounding box center [1513, 185] width 9 height 10
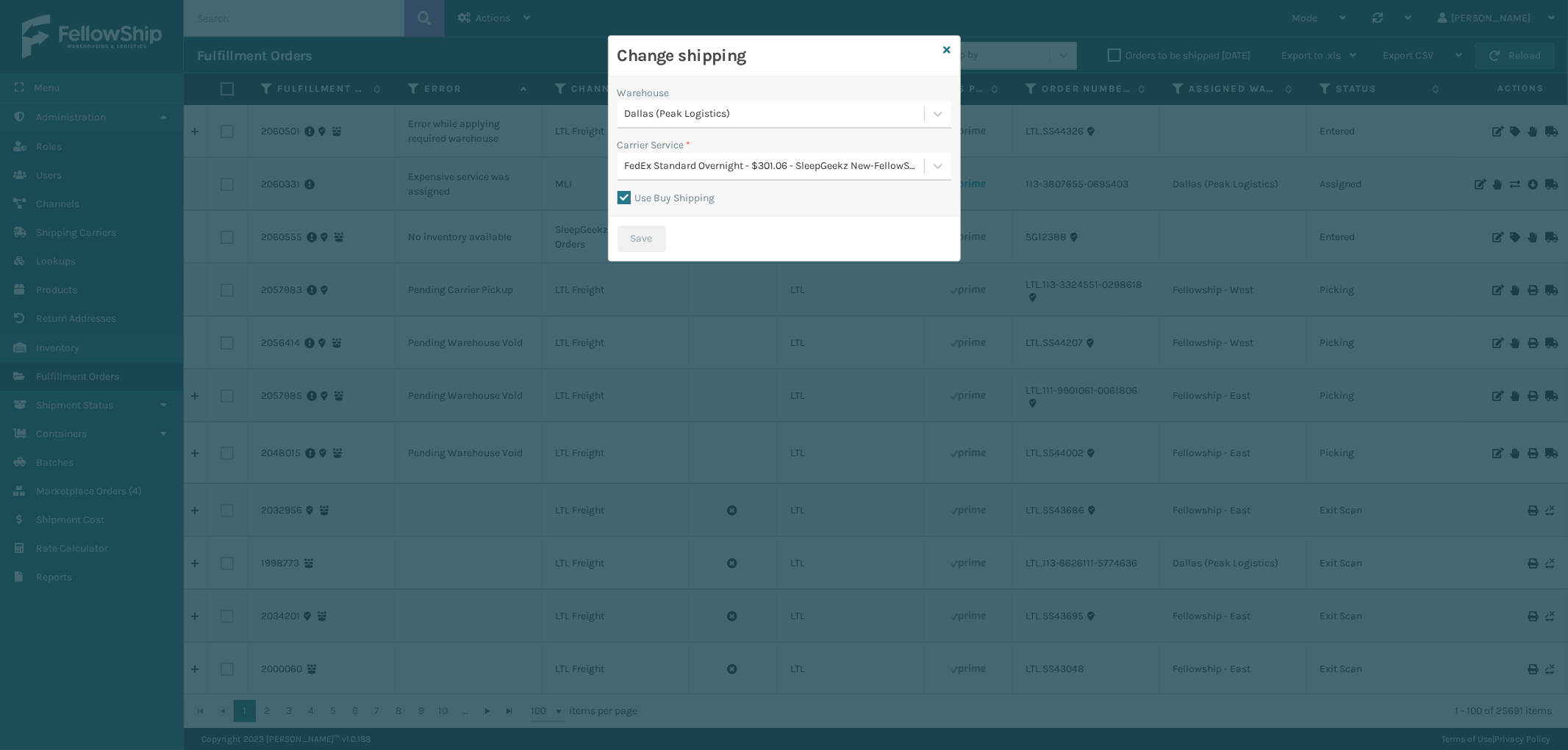
click at [795, 114] on div "Dallas (Peak Logistics)" at bounding box center [774, 114] width 301 height 16
click at [767, 195] on div "SleepGeekz Warehouse 13" at bounding box center [784, 204] width 333 height 27
click at [785, 157] on div "FedEx Standard Overnight - $342.71 - SleepGeekz New-FellowShip FedEx Account" at bounding box center [770, 167] width 307 height 24
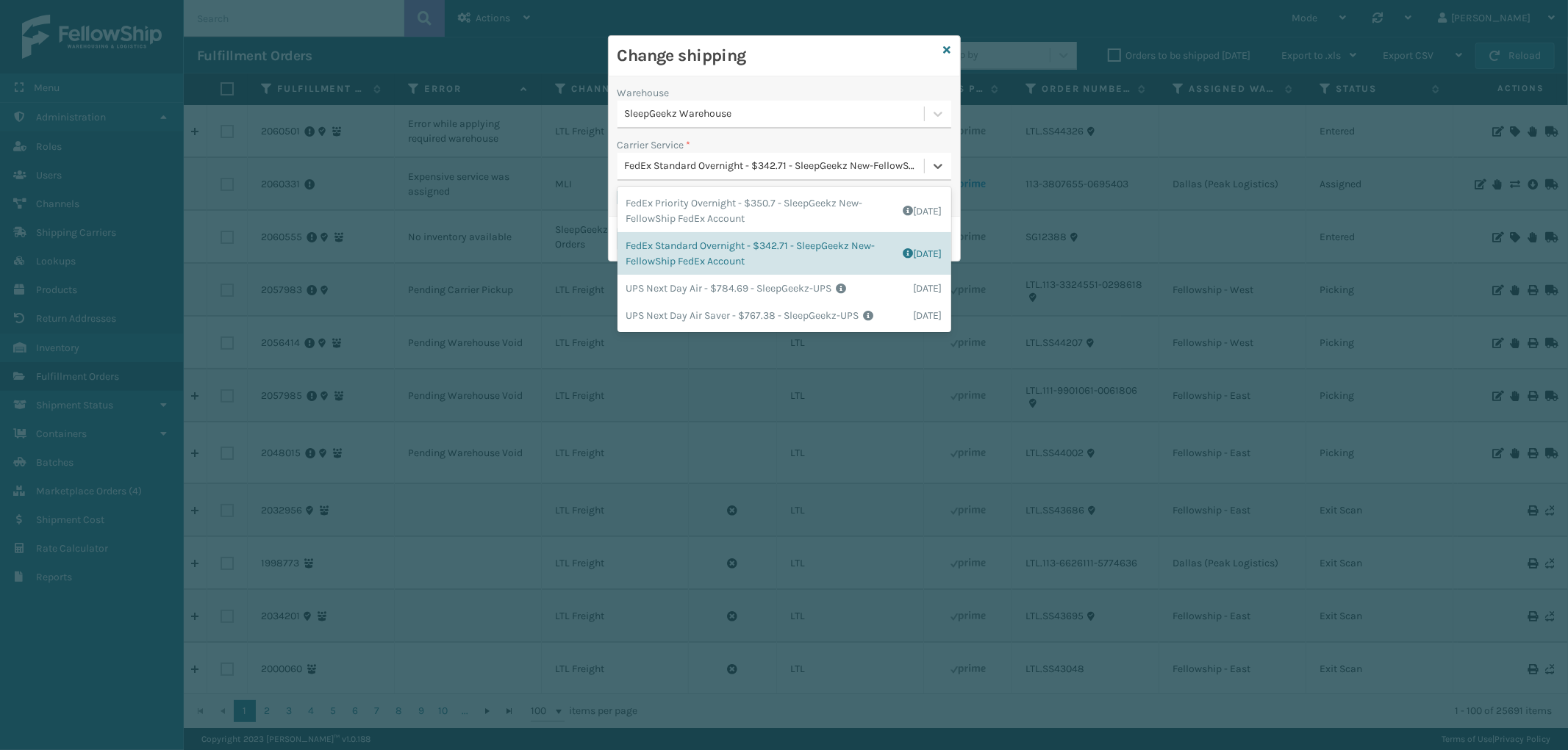
click at [785, 157] on div "FedEx Standard Overnight - $342.71 - SleepGeekz New-FellowShip FedEx Account" at bounding box center [770, 167] width 307 height 24
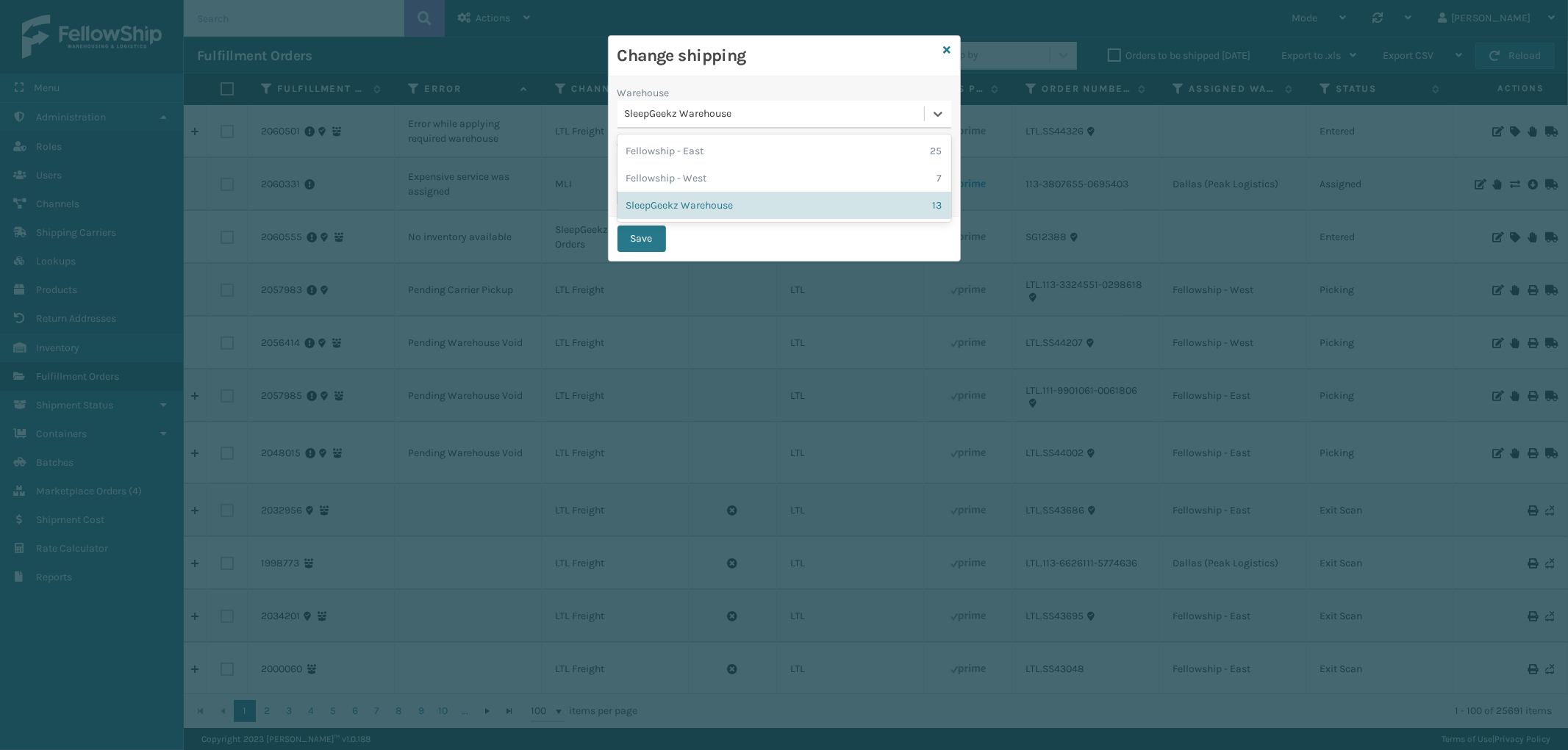
click at [789, 108] on div "SleepGeekz Warehouse" at bounding box center [774, 114] width 301 height 16
click at [760, 169] on div "Fellowship - West 7" at bounding box center [784, 178] width 333 height 27
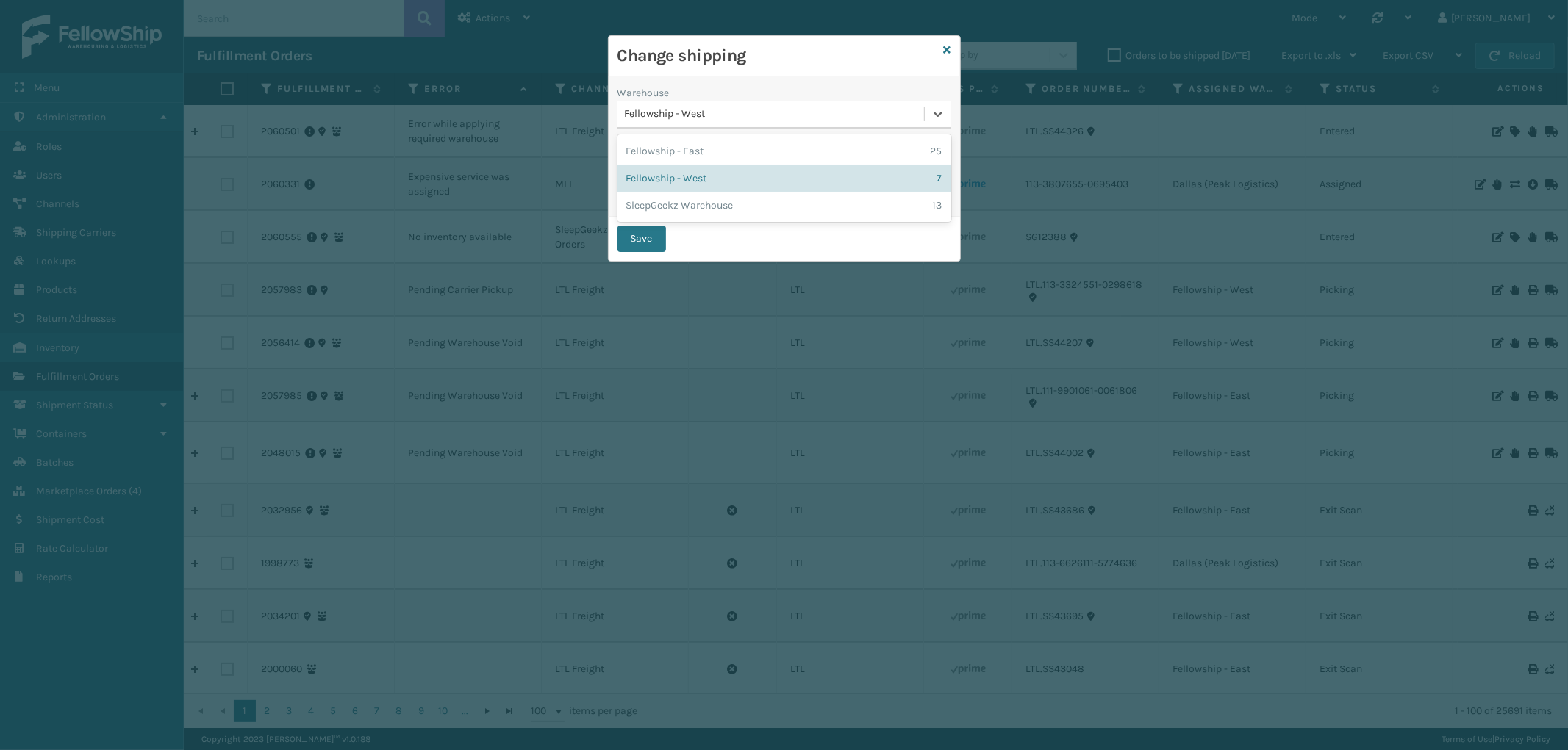
click at [786, 106] on div "Fellowship - West" at bounding box center [774, 114] width 301 height 16
click at [790, 166] on div "FedEx Standard Overnight - $116.28 - SleepGeekz New-FellowShip FedEx Account" at bounding box center [774, 167] width 301 height 16
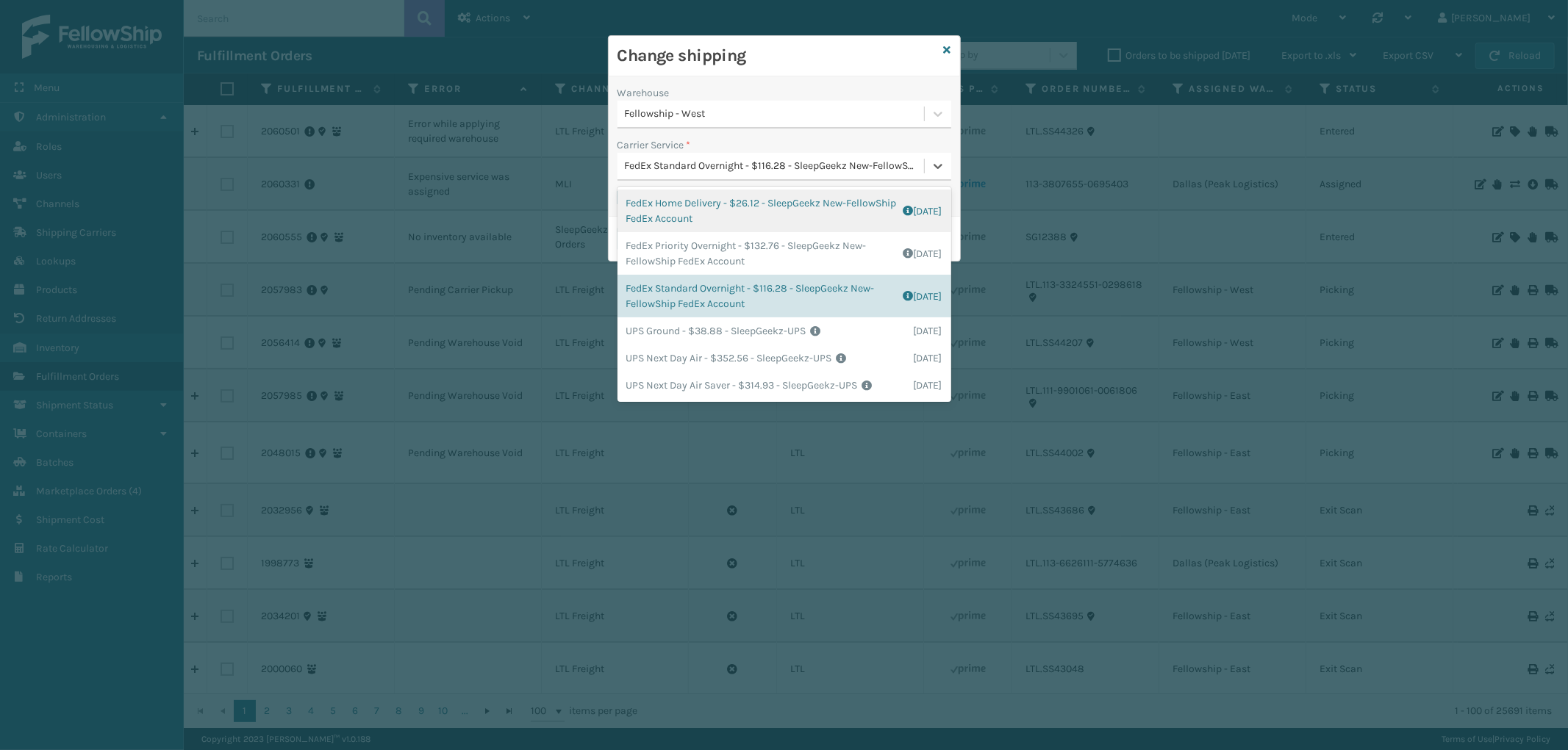
click at [783, 204] on div "FedEx Home Delivery - $26.12 - SleepGeekz New-FellowShip FedEx Account Shipping…" at bounding box center [784, 210] width 333 height 43
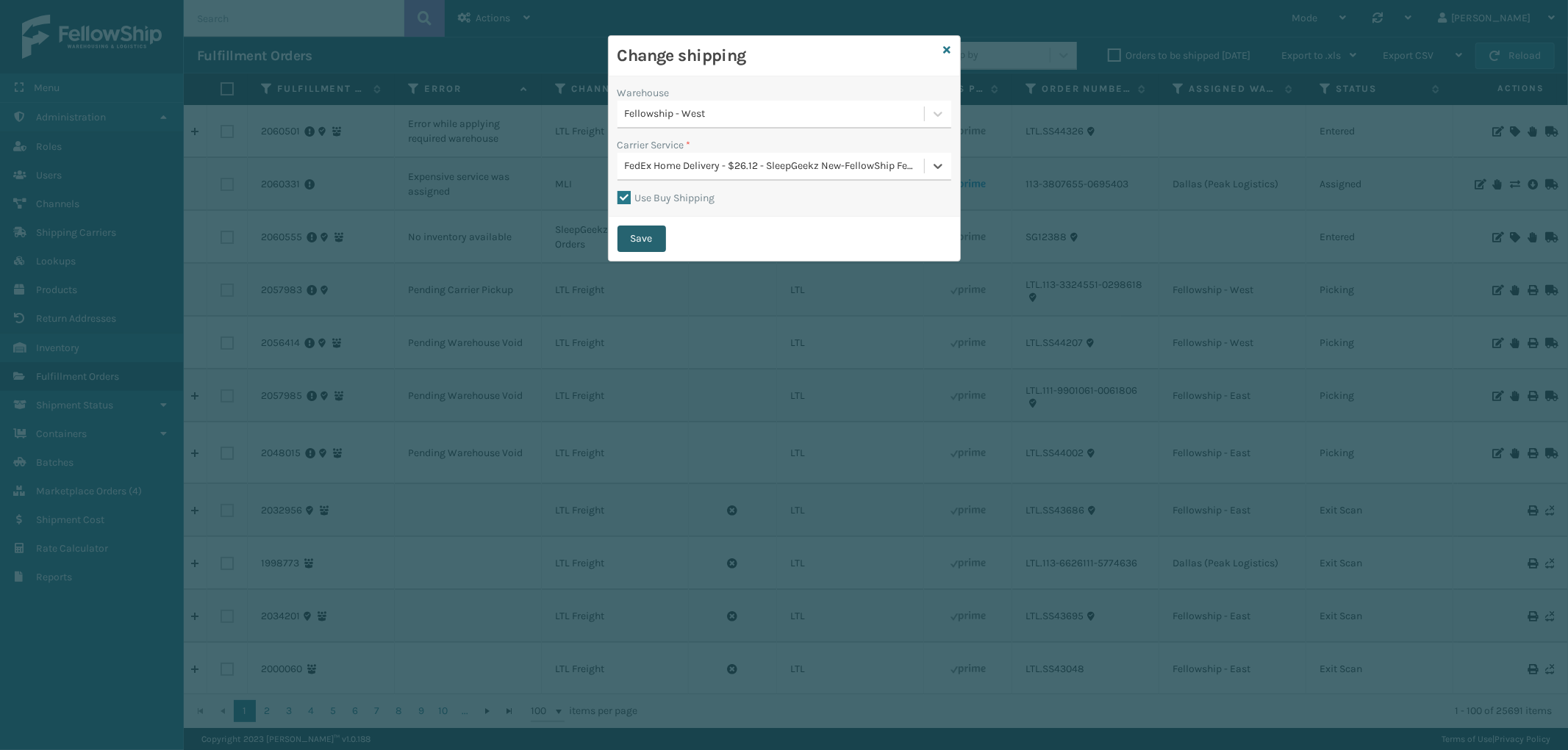
click at [647, 236] on button "Save" at bounding box center [641, 238] width 49 height 27
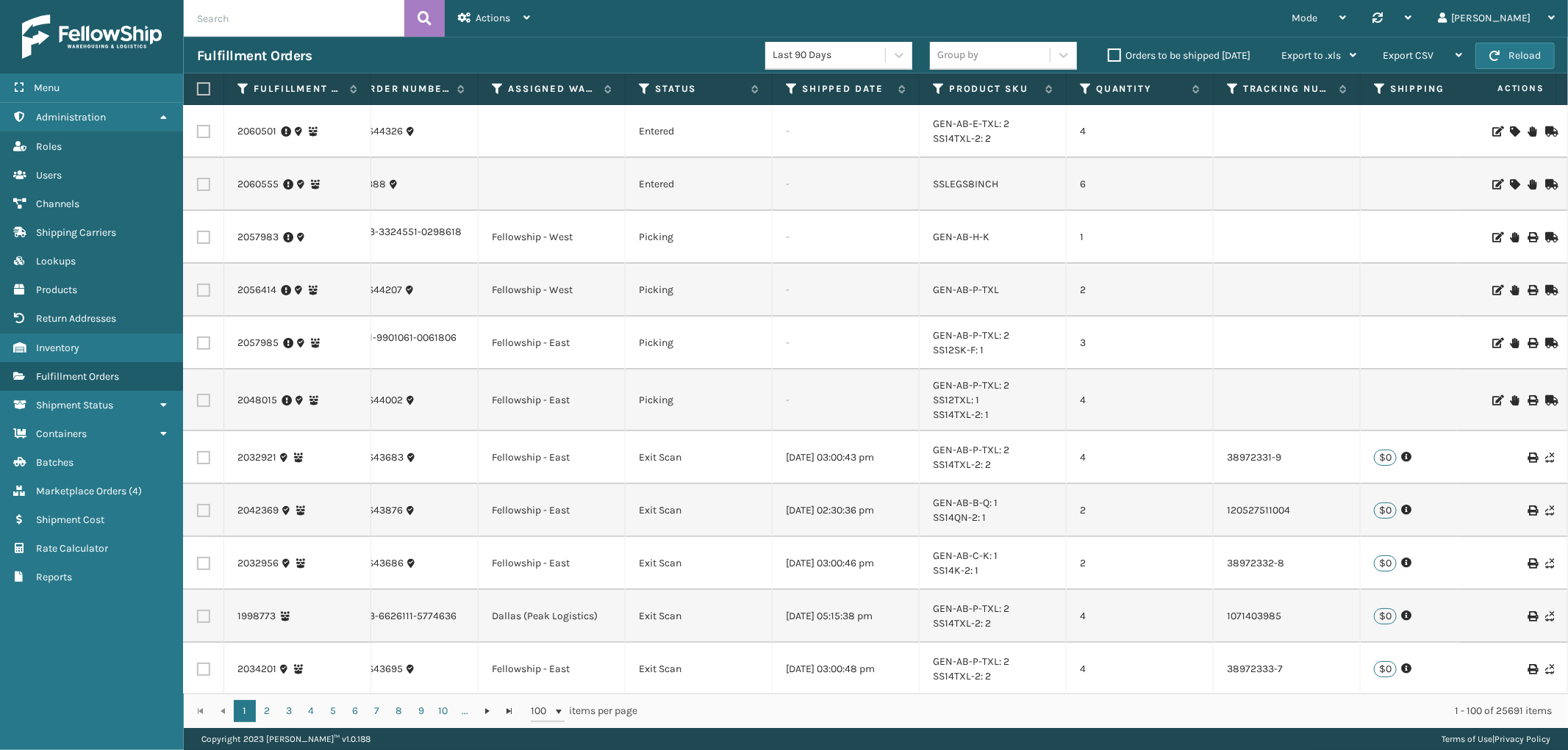
scroll to position [0, 682]
click at [953, 186] on link "SSLEGS8INCH" at bounding box center [964, 184] width 65 height 13
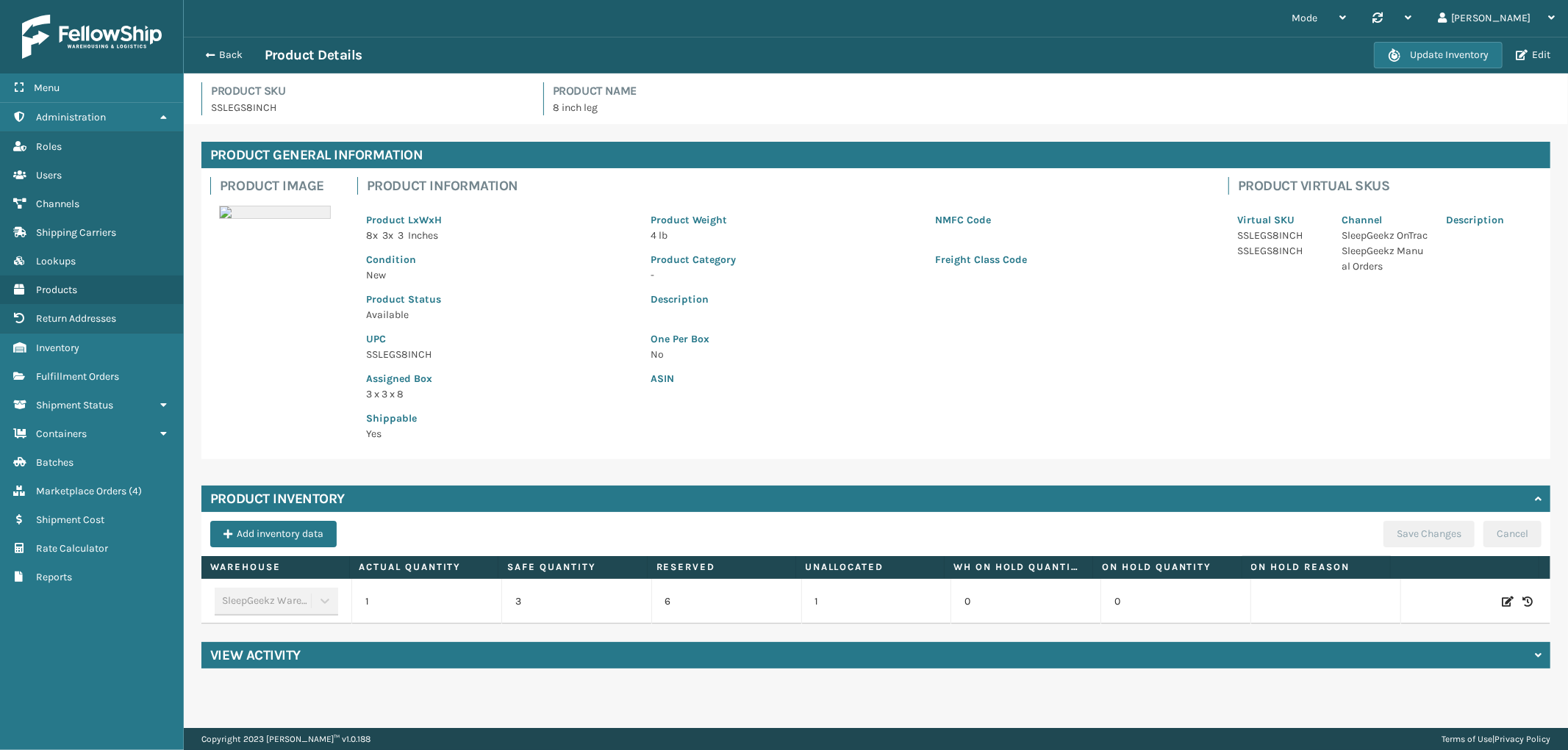
click at [1502, 598] on icon at bounding box center [1507, 601] width 12 height 15
drag, startPoint x: 394, startPoint y: 597, endPoint x: 640, endPoint y: 587, distance: 246.2
click at [640, 587] on tr "SleepGeekz Warehouse 1 3 6 1 0 0 ADD Cancel" at bounding box center [875, 602] width 1349 height 46
type input "10"
click at [1423, 607] on button "ADD" at bounding box center [1427, 602] width 37 height 18
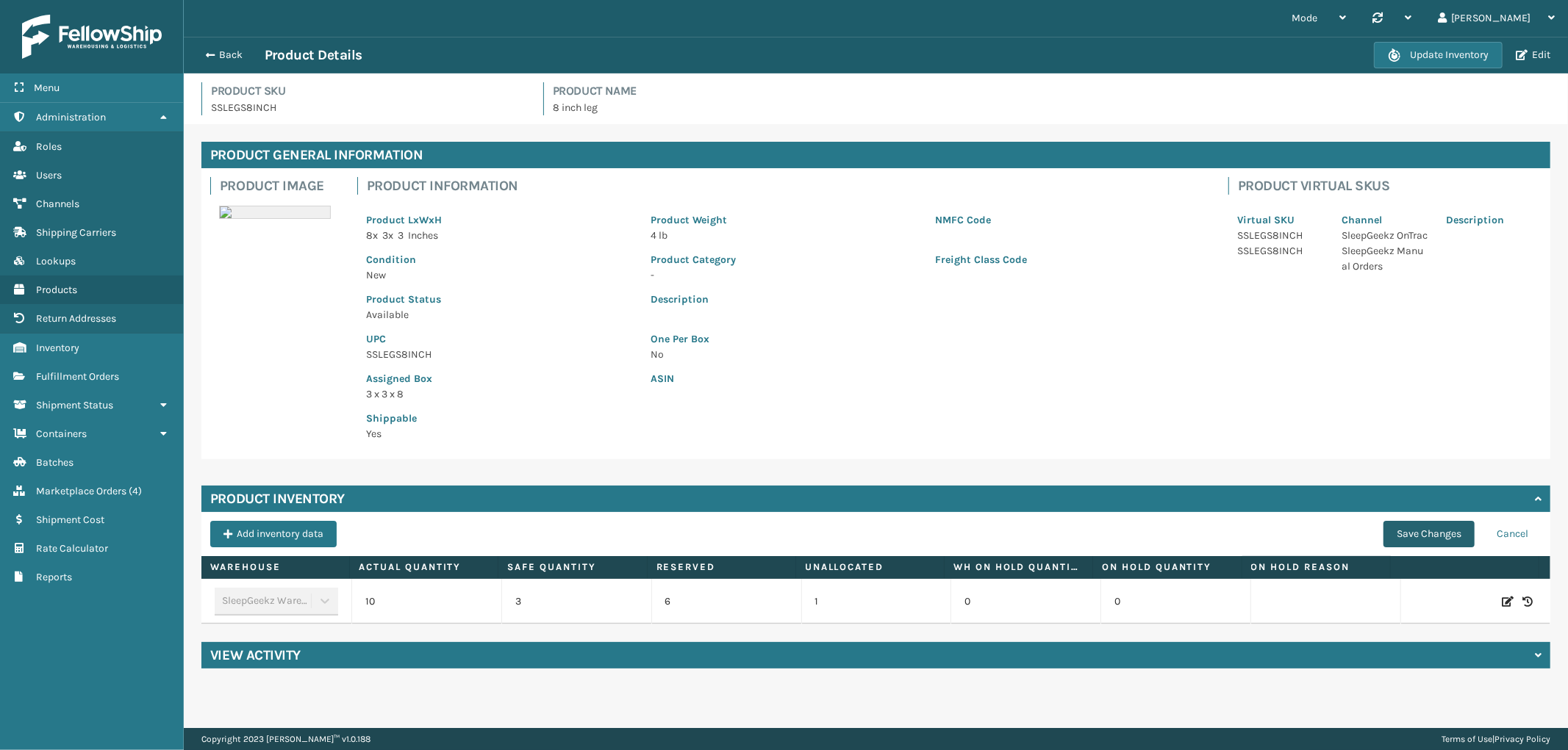
click at [1408, 521] on button "Save Changes" at bounding box center [1429, 534] width 91 height 27
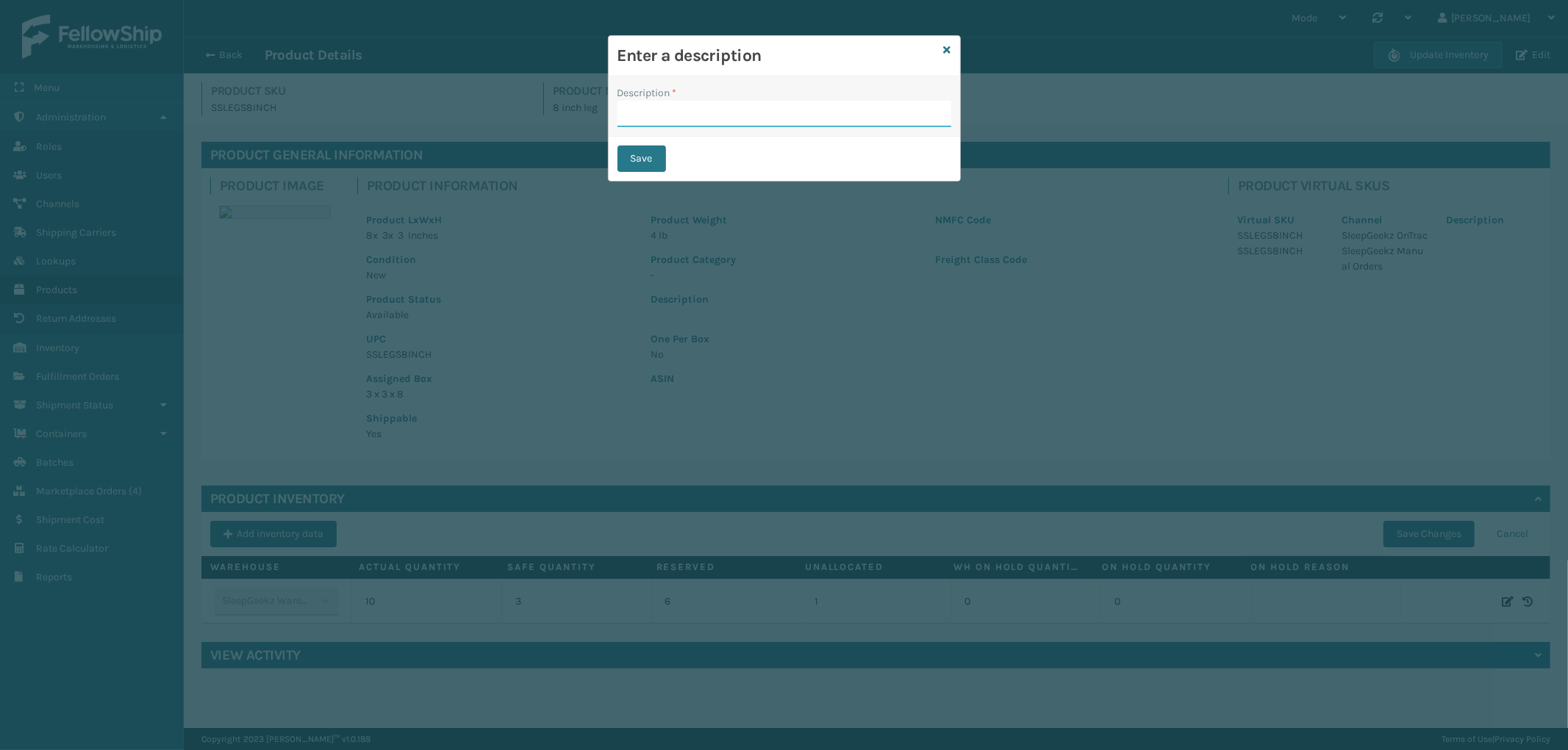
click at [785, 119] on input "Description *" at bounding box center [784, 113] width 333 height 27
type input "from inventory"
click at [648, 144] on div "Save" at bounding box center [784, 159] width 351 height 44
click at [637, 155] on button "Save" at bounding box center [641, 159] width 49 height 27
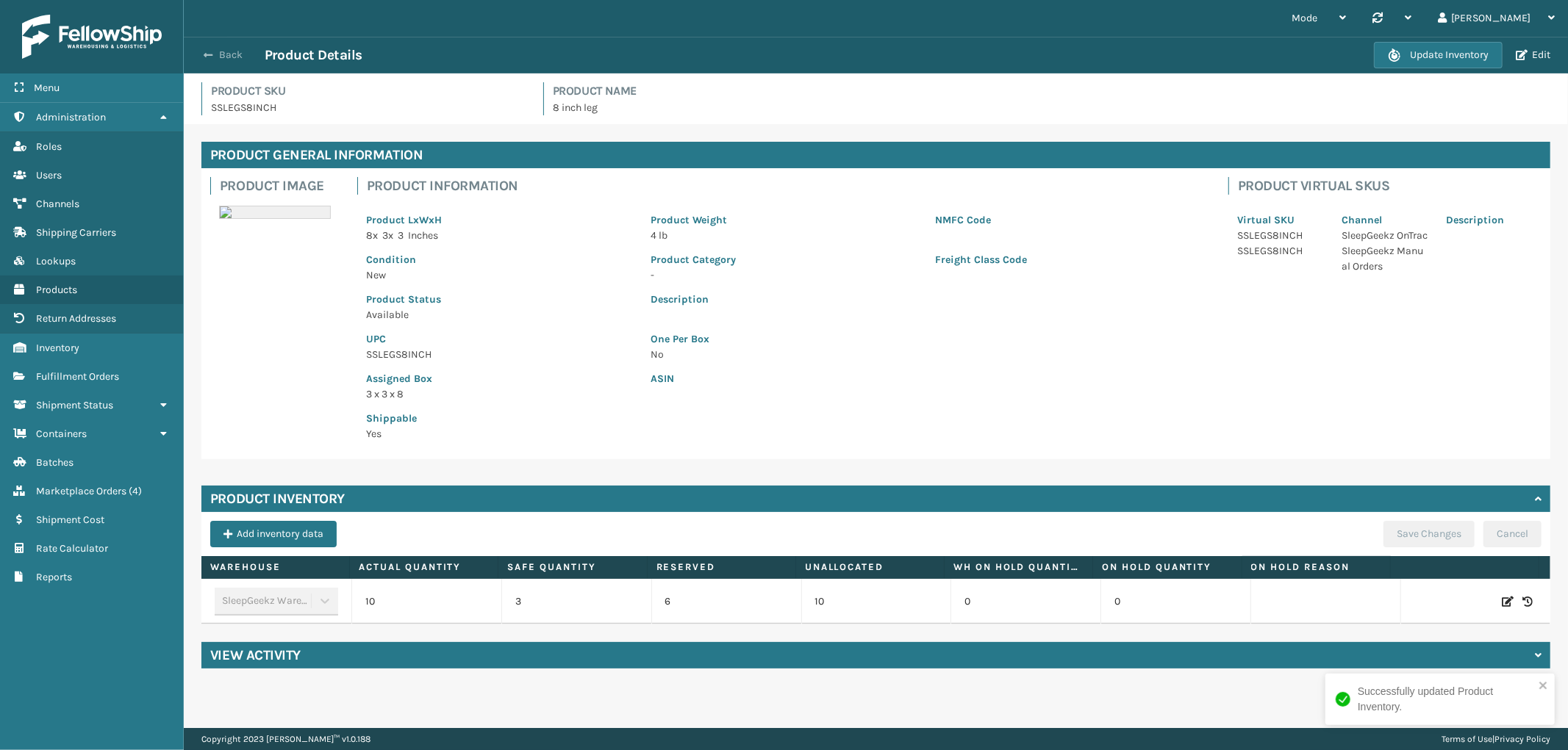
click at [229, 59] on button "Back" at bounding box center [230, 55] width 67 height 13
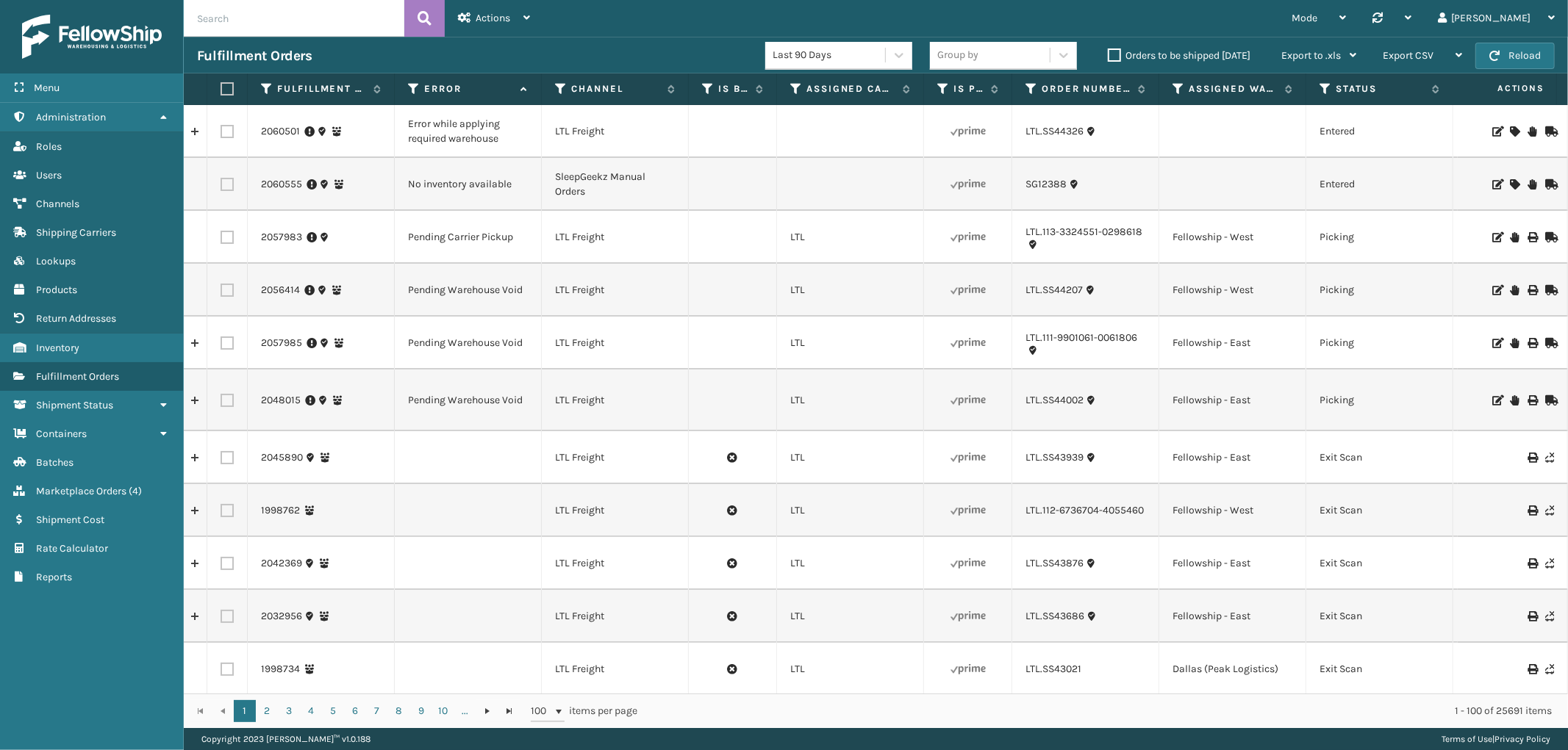
click at [1509, 180] on icon at bounding box center [1513, 185] width 9 height 10
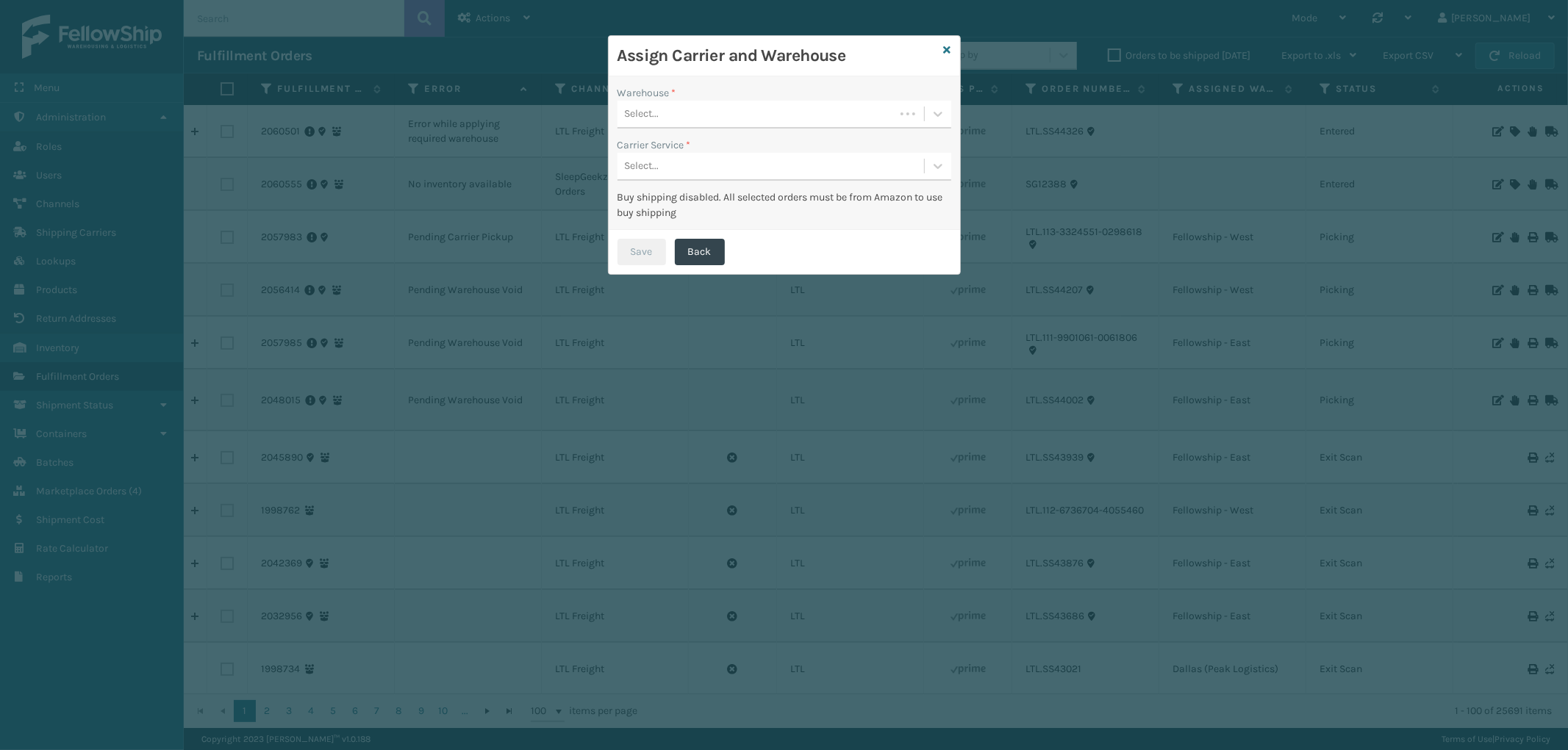
click at [722, 108] on div "Select..." at bounding box center [755, 114] width 277 height 24
click at [696, 151] on div "SleepGeekz Warehouse" at bounding box center [784, 150] width 333 height 27
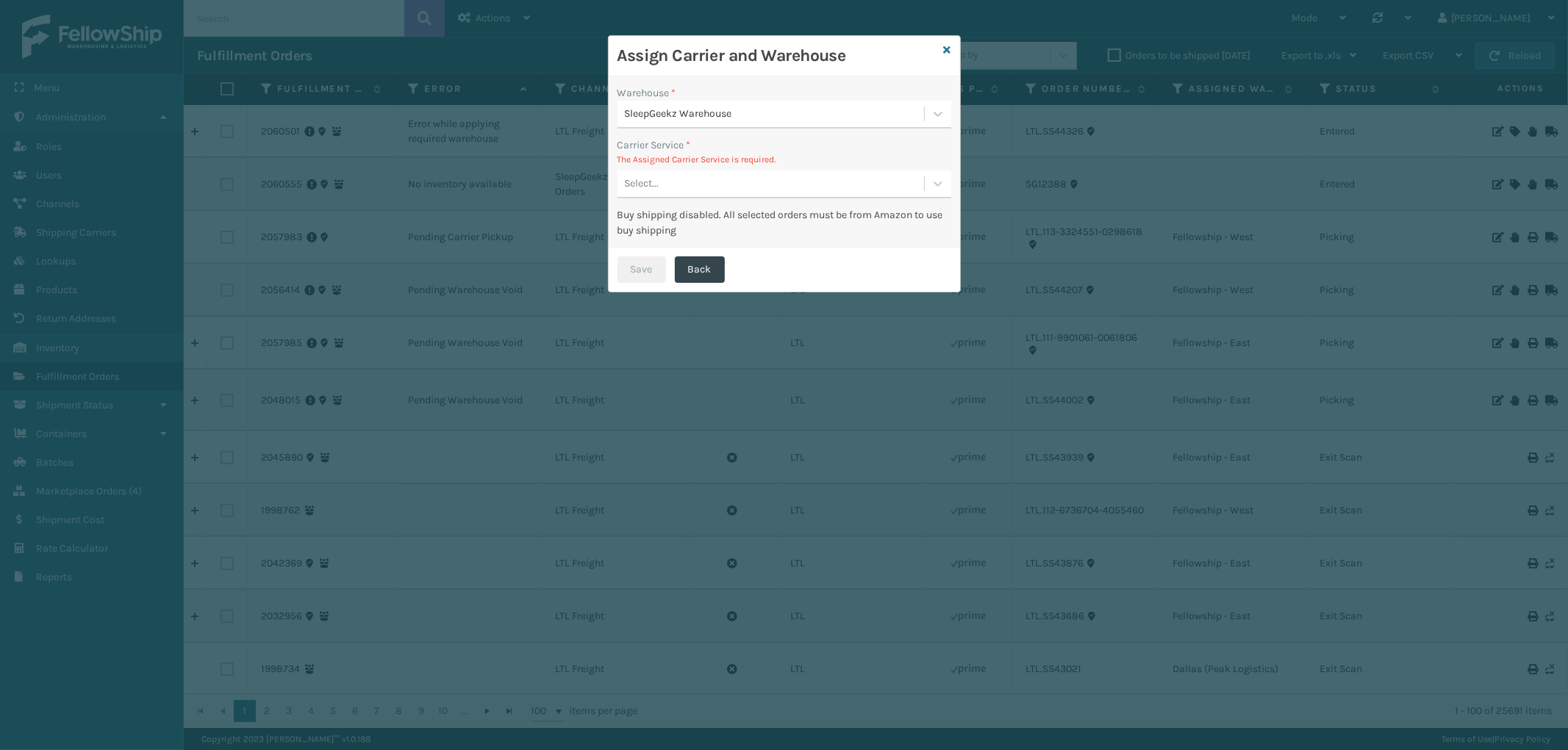
click at [737, 180] on div "Select..." at bounding box center [770, 184] width 307 height 24
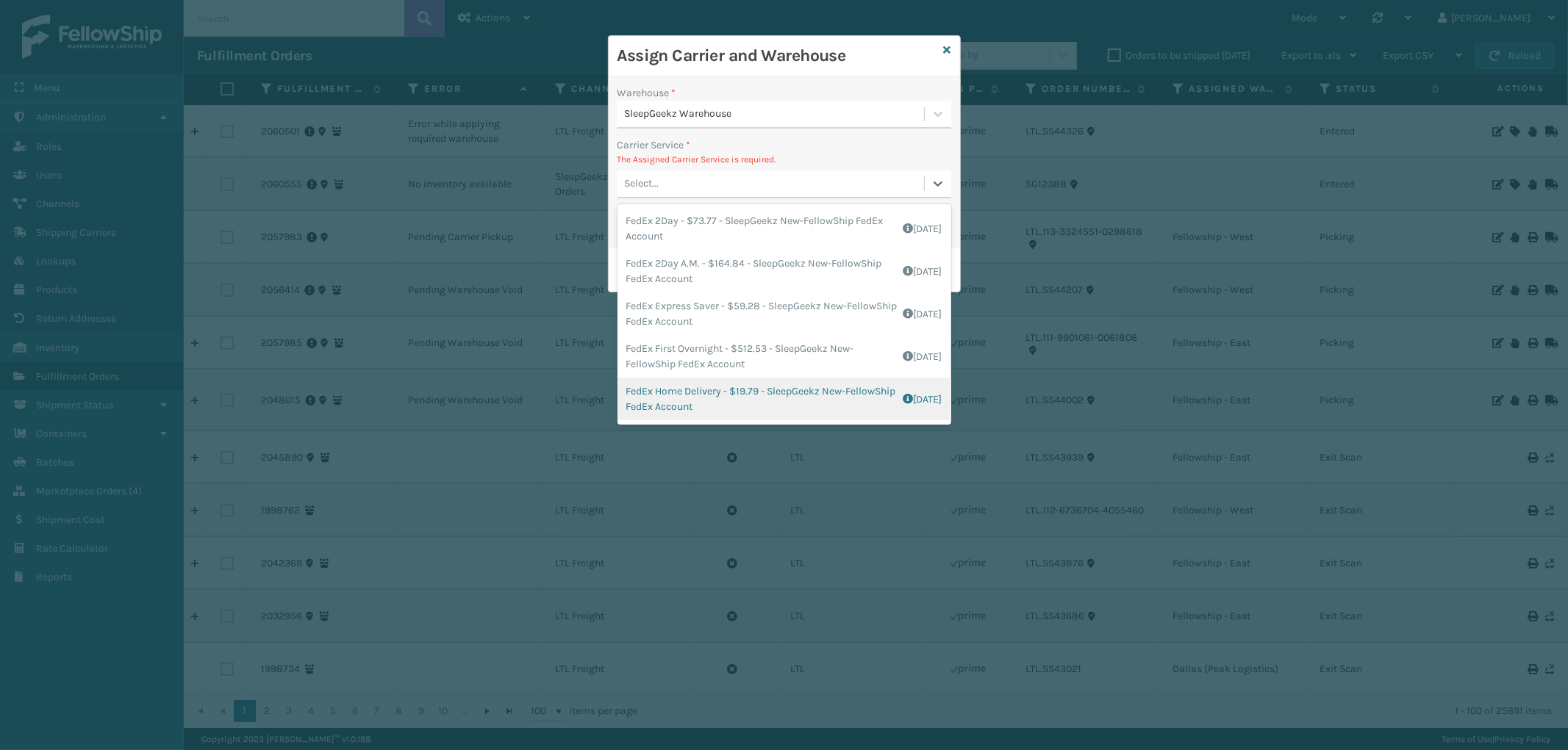
click at [769, 378] on div "FedEx Home Delivery - $19.79 - SleepGeekz New-FellowShip FedEx Account Shipping…" at bounding box center [784, 399] width 333 height 43
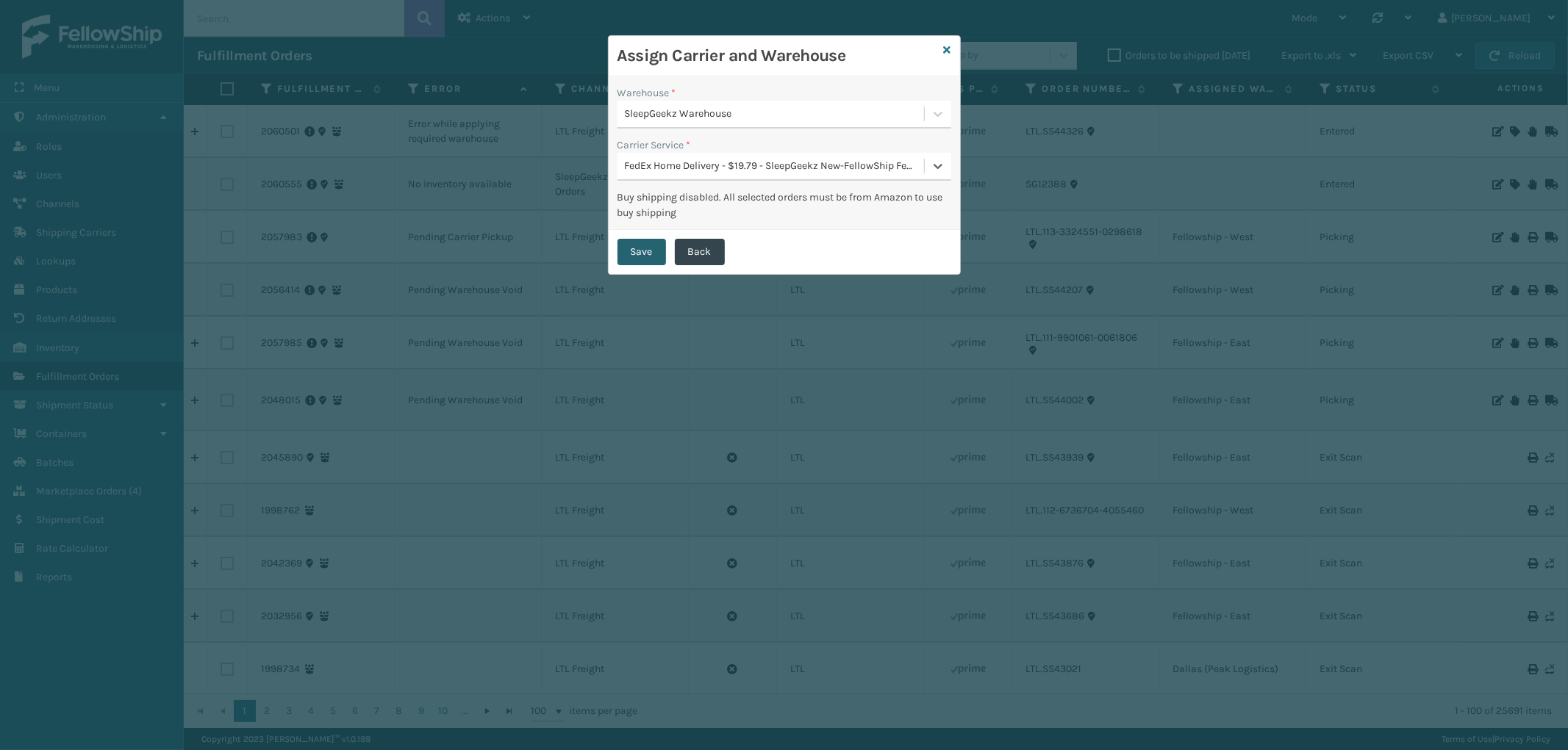
click at [641, 245] on button "Save" at bounding box center [641, 252] width 49 height 27
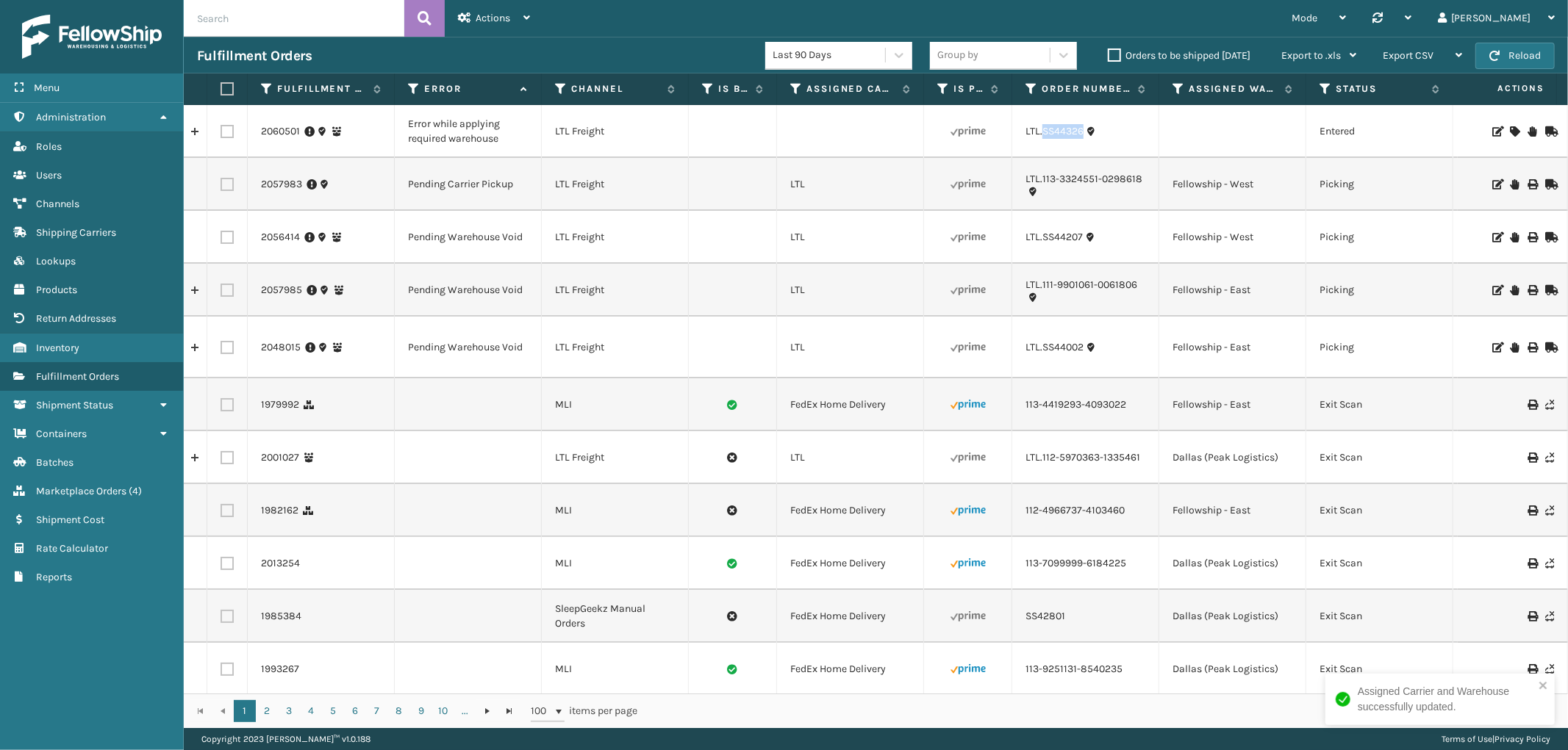
drag, startPoint x: 1087, startPoint y: 142, endPoint x: 1044, endPoint y: 146, distance: 43.2
click at [1044, 146] on td "LTL.SS44326" at bounding box center [1086, 131] width 147 height 53
copy link "SS44326"
click at [1527, 129] on icon at bounding box center [1531, 131] width 9 height 10
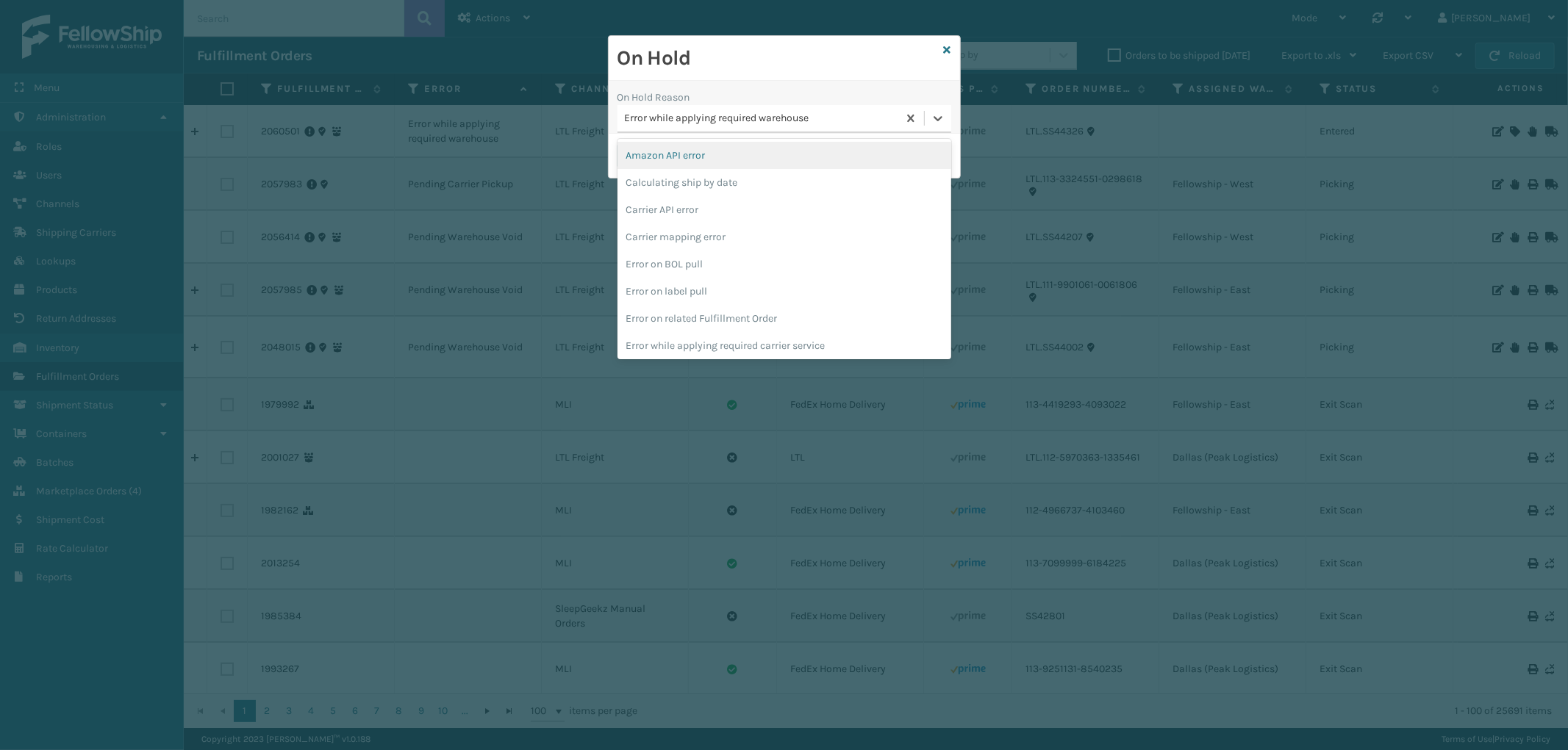
click at [742, 125] on div "Error while applying required warehouse" at bounding box center [761, 119] width 274 height 16
click at [716, 333] on div "To be cancelled" at bounding box center [784, 342] width 333 height 27
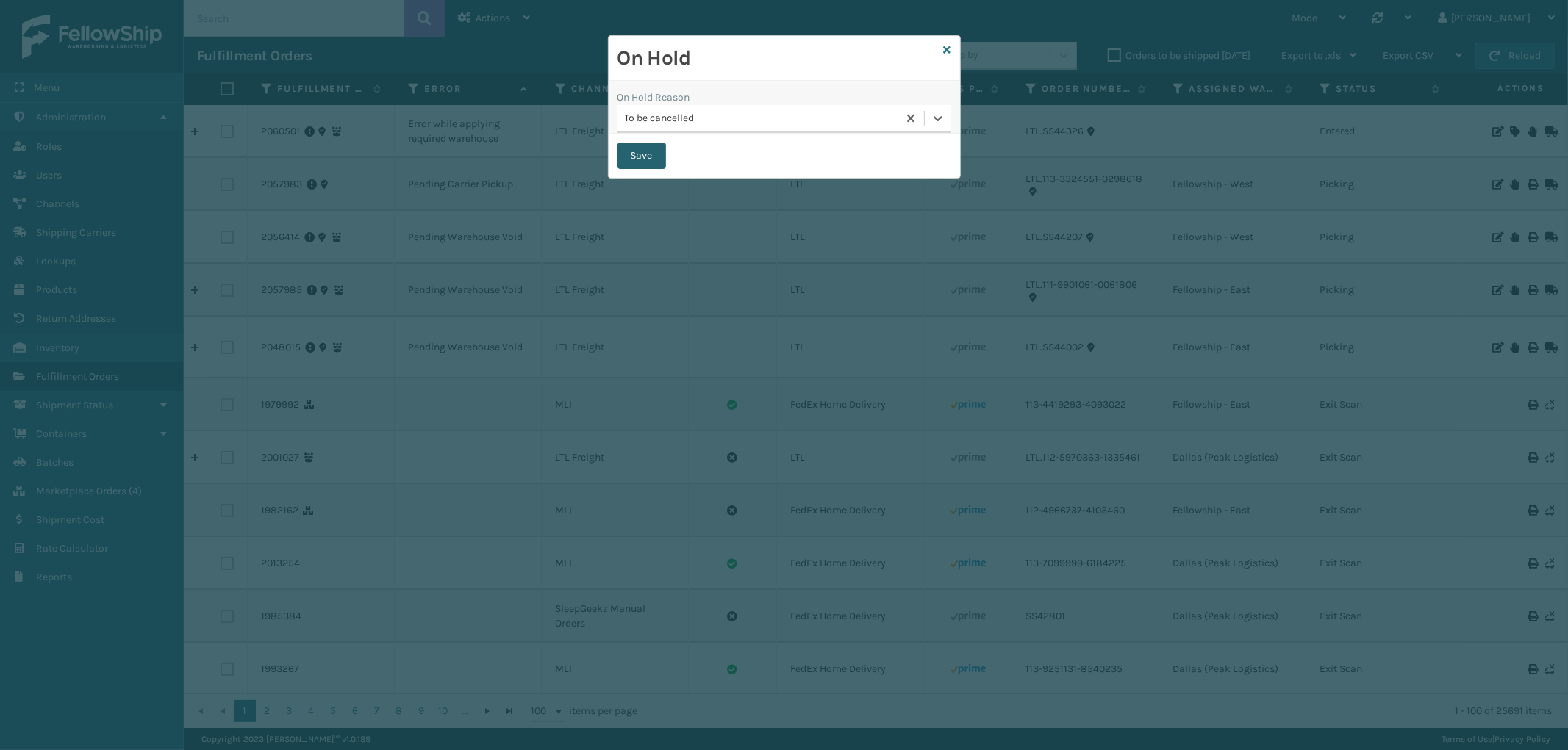
click at [622, 152] on button "Save" at bounding box center [641, 156] width 49 height 27
